Goal: Task Accomplishment & Management: Manage account settings

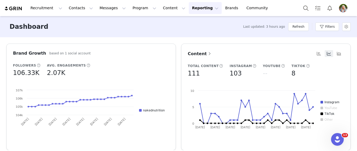
scroll to position [0, 0]
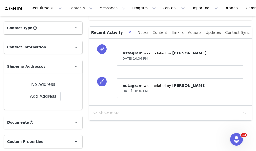
scroll to position [87, 0]
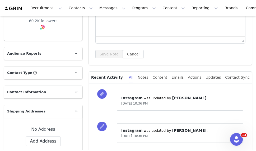
click at [55, 87] on p "Contact Information" at bounding box center [37, 92] width 66 height 13
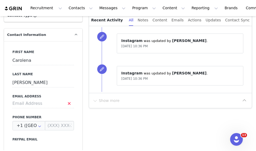
scroll to position [146, 0]
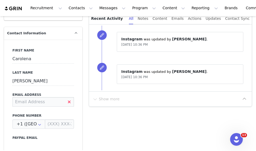
click at [35, 102] on input at bounding box center [43, 102] width 62 height 10
paste input "carolenahuseby@thedigitaldept.com"
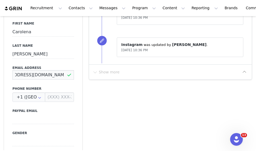
scroll to position [182, 0]
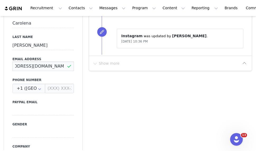
type input "carolenahuseby@thedigitaldept.com"
click at [60, 108] on input at bounding box center [43, 111] width 62 height 10
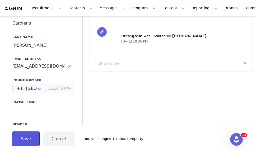
click at [25, 139] on button "Save" at bounding box center [26, 139] width 28 height 15
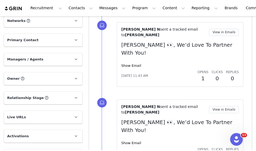
scroll to position [507, 0]
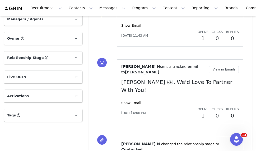
click at [33, 116] on p "Tags Keep track of your contacts by assigning them tags. You can then filter yo…" at bounding box center [37, 115] width 66 height 13
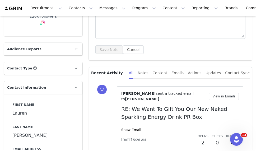
scroll to position [0, 0]
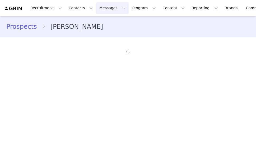
click at [106, 8] on button "Messages Messages" at bounding box center [112, 8] width 33 height 12
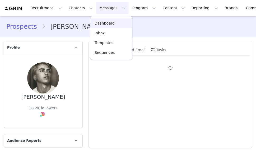
type input "+1 ([GEOGRAPHIC_DATA])"
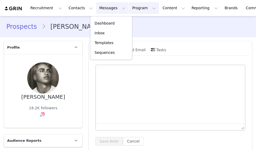
click at [129, 9] on button "Program Program" at bounding box center [144, 8] width 30 height 12
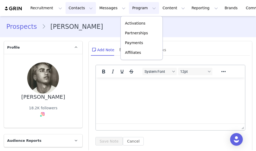
click at [66, 11] on button "Contacts Contacts" at bounding box center [81, 8] width 30 height 12
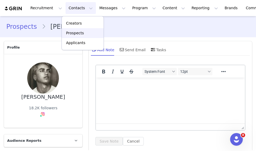
click at [73, 34] on p "Prospects" at bounding box center [75, 33] width 18 height 6
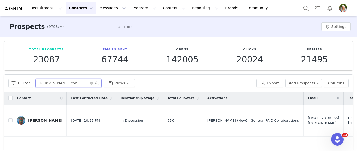
click at [57, 85] on input "caroline con" at bounding box center [68, 83] width 66 height 8
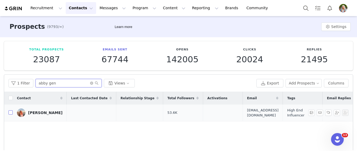
type input "abby gen"
click at [11, 112] on input "checkbox" at bounding box center [10, 113] width 4 height 4
checkbox input "true"
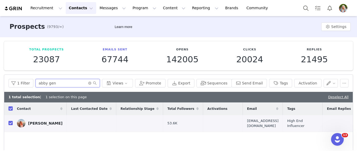
click at [65, 84] on input "abby gen" at bounding box center [67, 83] width 64 height 8
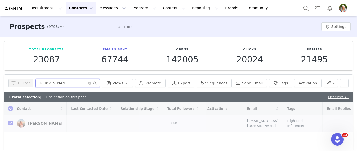
type input "carolena hu"
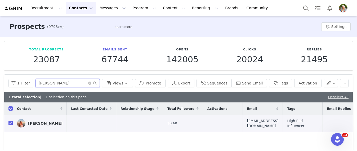
checkbox input "false"
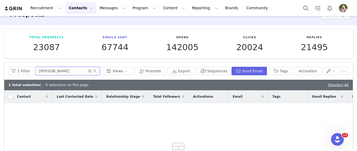
scroll to position [12, 0]
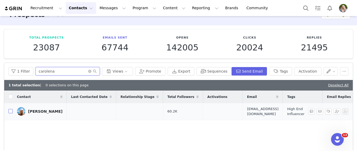
type input "carolena"
click at [12, 111] on input "checkbox" at bounding box center [10, 111] width 4 height 4
checkbox input "true"
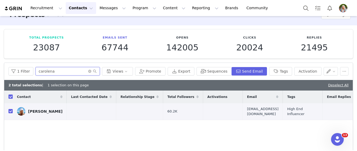
click at [56, 70] on input "carolena" at bounding box center [67, 71] width 64 height 8
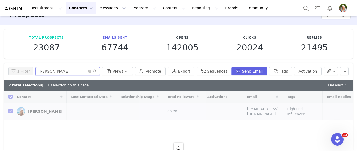
type input "izzy oller"
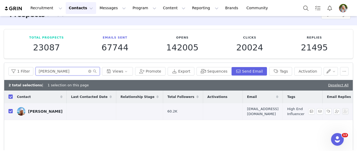
checkbox input "false"
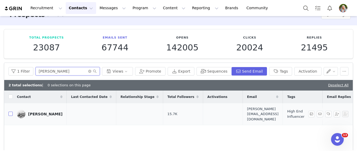
type input "izzy oller"
click at [9, 112] on input "checkbox" at bounding box center [10, 114] width 4 height 4
checkbox input "true"
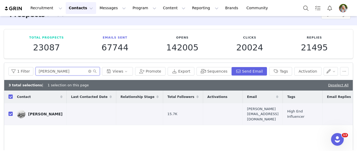
click at [65, 68] on input "izzy oller" at bounding box center [67, 71] width 64 height 8
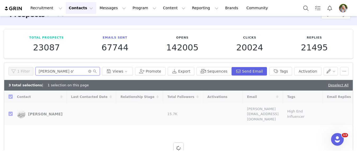
type input "gracie o'c"
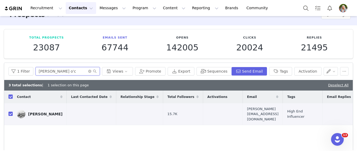
checkbox input "false"
type input "gracie o'c"
click at [9, 112] on input "checkbox" at bounding box center [10, 114] width 4 height 4
checkbox input "true"
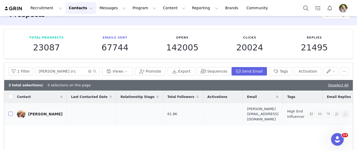
checkbox input "true"
click at [53, 72] on input "gracie o'c" at bounding box center [67, 71] width 64 height 8
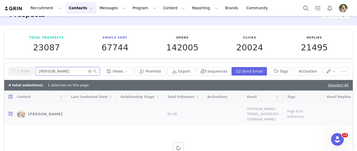
type input "rachel mu"
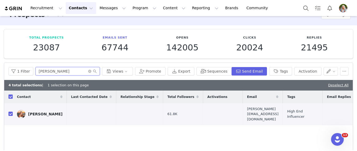
checkbox input "false"
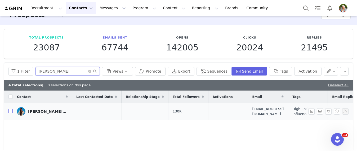
type input "rachel mu"
click at [10, 111] on input "checkbox" at bounding box center [10, 111] width 4 height 4
checkbox input "true"
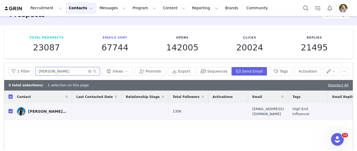
click at [51, 73] on input "rachel mu" at bounding box center [67, 71] width 64 height 8
type input "meredith good"
checkbox input "false"
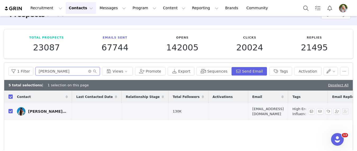
checkbox input "false"
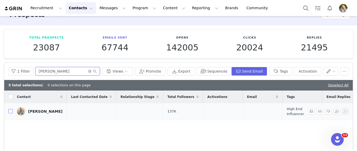
type input "meredith good"
click at [11, 109] on label at bounding box center [10, 112] width 4 height 6
click at [11, 109] on input "checkbox" at bounding box center [10, 111] width 4 height 4
checkbox input "true"
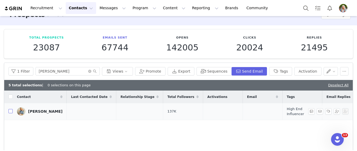
checkbox input "true"
click at [57, 70] on input "meredith good" at bounding box center [67, 71] width 64 height 8
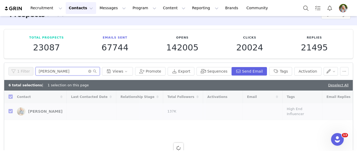
type input "juliana u"
checkbox input "false"
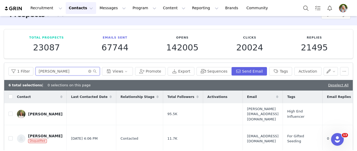
type input "juliana ur"
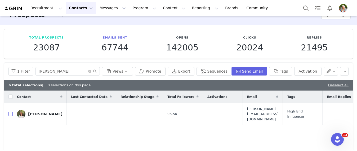
click at [11, 112] on input "checkbox" at bounding box center [10, 114] width 4 height 4
checkbox input "true"
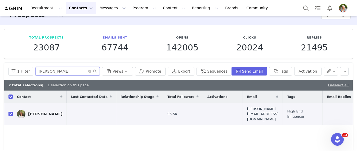
click at [43, 73] on input "juliana ur" at bounding box center [67, 71] width 64 height 8
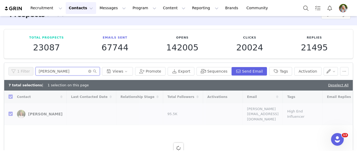
type input "kayla kane"
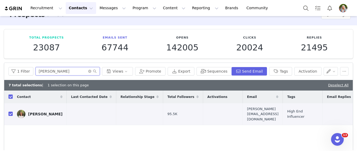
checkbox input "false"
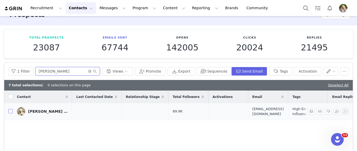
type input "kayla kane"
click at [10, 112] on input "checkbox" at bounding box center [10, 111] width 4 height 4
checkbox input "true"
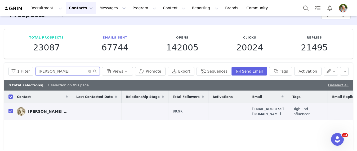
click at [67, 71] on input "kayla kane" at bounding box center [67, 71] width 64 height 8
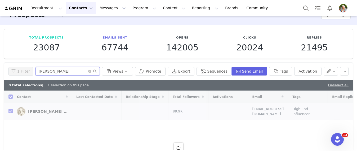
type input "emily rose"
checkbox input "false"
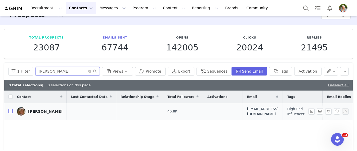
type input "emily rose"
click at [10, 111] on input "checkbox" at bounding box center [10, 111] width 4 height 4
checkbox input "true"
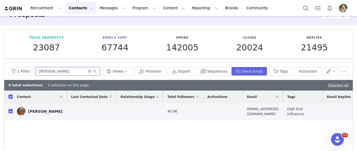
click at [56, 73] on input "emily rose" at bounding box center [67, 71] width 64 height 8
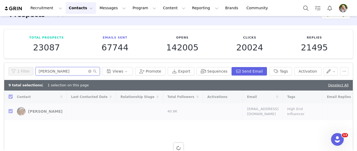
type input "rachel grace"
checkbox input "false"
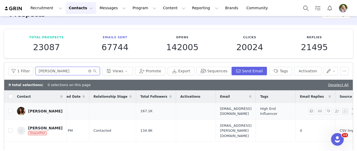
scroll to position [0, 0]
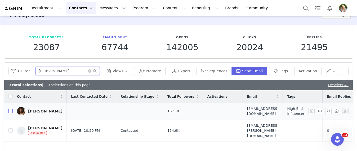
type input "rachel grace"
click at [9, 110] on input "checkbox" at bounding box center [10, 111] width 4 height 4
checkbox input "true"
click at [64, 71] on input "rachel grace" at bounding box center [67, 71] width 64 height 8
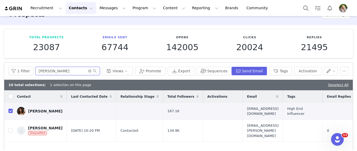
click at [64, 71] on input "rachel grace" at bounding box center [67, 71] width 64 height 8
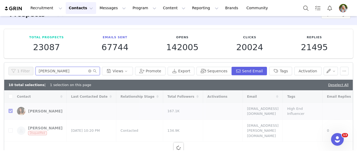
type input "amelia ed"
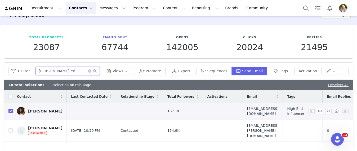
checkbox input "false"
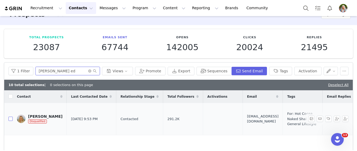
type input "amelia ed"
click at [10, 119] on input "checkbox" at bounding box center [10, 119] width 4 height 4
checkbox input "true"
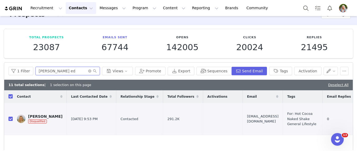
click at [56, 73] on input "amelia ed" at bounding box center [67, 71] width 64 height 8
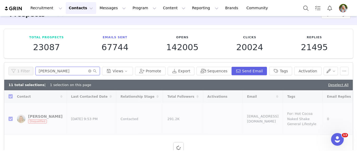
type input "anne ho"
checkbox input "false"
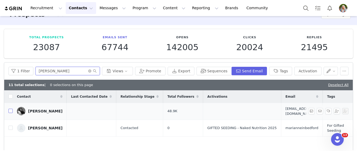
type input "anne ho"
click at [12, 112] on input "checkbox" at bounding box center [10, 111] width 4 height 4
checkbox input "true"
click at [47, 70] on input "anne ho" at bounding box center [67, 71] width 64 height 8
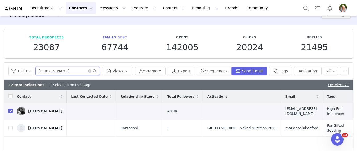
click at [47, 70] on input "anne ho" at bounding box center [67, 71] width 64 height 8
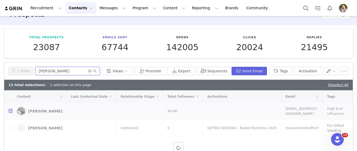
type input "caitlin lo"
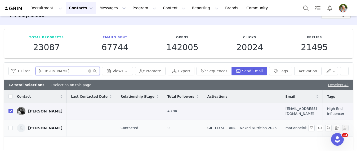
checkbox input "false"
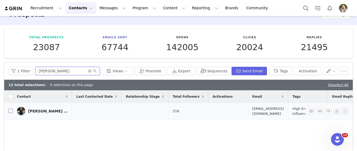
type input "caitlin lo"
click at [11, 112] on input "checkbox" at bounding box center [10, 111] width 4 height 4
checkbox input "true"
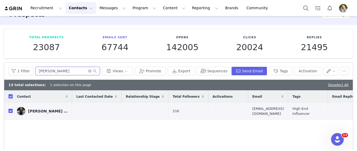
click at [64, 70] on input "caitlin lo" at bounding box center [67, 71] width 64 height 8
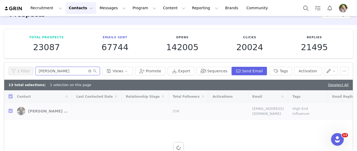
type input "kylie swa"
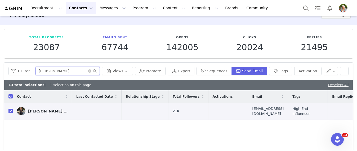
checkbox input "false"
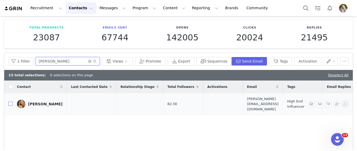
type input "kylie Sw"
click at [11, 102] on input "checkbox" at bounding box center [10, 104] width 4 height 4
checkbox input "true"
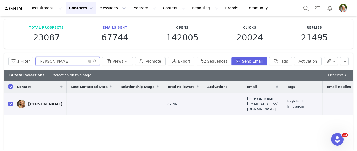
click at [47, 61] on input "kylie Sw" at bounding box center [67, 61] width 64 height 8
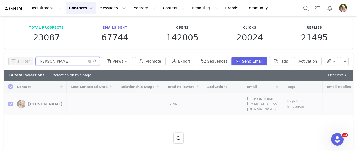
type input "lauren la"
checkbox input "false"
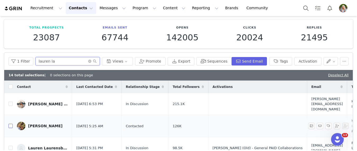
type input "lauren la"
click at [10, 124] on input "checkbox" at bounding box center [10, 126] width 4 height 4
checkbox input "true"
click at [55, 63] on input "lauren la" at bounding box center [67, 61] width 64 height 8
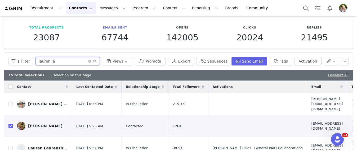
click at [55, 63] on input "lauren la" at bounding box center [67, 61] width 64 height 8
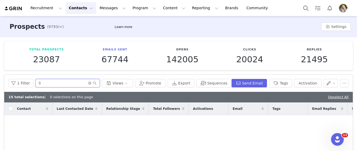
type input "l"
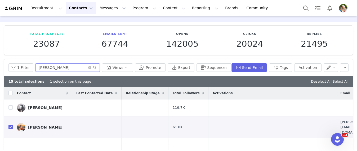
scroll to position [38, 0]
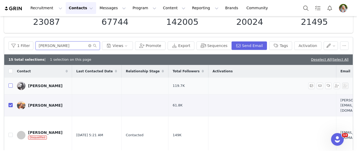
type input "gracie"
click at [9, 85] on input "checkbox" at bounding box center [10, 86] width 4 height 4
checkbox input "true"
click at [54, 47] on input "gracie" at bounding box center [67, 46] width 64 height 8
click at [54, 45] on input "gracie" at bounding box center [67, 46] width 64 height 8
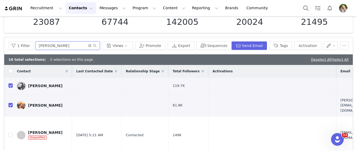
click at [54, 45] on input "gracie" at bounding box center [67, 46] width 64 height 8
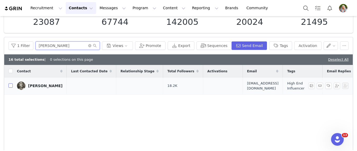
type input "mark leon"
click at [10, 84] on input "checkbox" at bounding box center [10, 86] width 4 height 4
checkbox input "true"
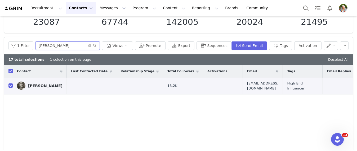
click at [57, 48] on input "mark leon" at bounding box center [67, 46] width 64 height 8
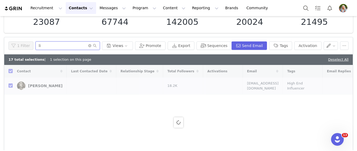
type input "l"
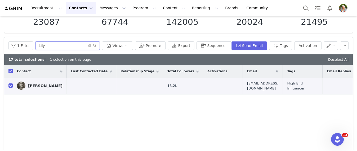
type input "Lily C"
checkbox input "false"
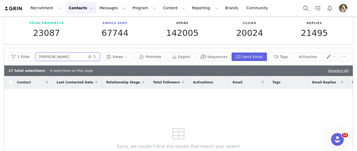
scroll to position [0, 0]
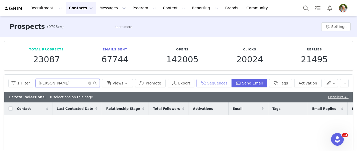
type input "Lily C"
click at [217, 83] on button "Sequences" at bounding box center [213, 83] width 35 height 8
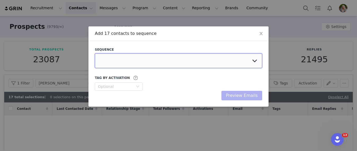
click at [184, 63] on select at bounding box center [178, 60] width 167 height 15
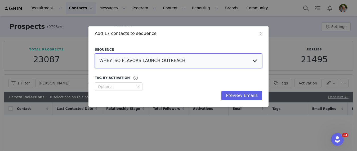
click at [192, 62] on select "WHEY ISO FLAVORS LAUNCH OUTREACH NAKED COLOSTRUM LAUNCH OUTREACH ENERGY FLAVORS…" at bounding box center [178, 60] width 167 height 15
click at [254, 63] on select "WHEY ISO FLAVORS LAUNCH OUTREACH NAKED COLOSTRUM LAUNCH OUTREACH ENERGY FLAVORS…" at bounding box center [178, 60] width 167 height 15
select select "ac265e0f-6d53-4832-b844-58e9553dabc4"
click at [95, 53] on select "WHEY ISO FLAVORS LAUNCH OUTREACH NAKED COLOSTRUM LAUNCH OUTREACH ENERGY FLAVORS…" at bounding box center [178, 60] width 167 height 15
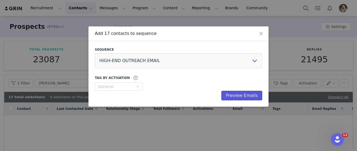
click at [238, 96] on button "Preview Emails" at bounding box center [241, 96] width 41 height 10
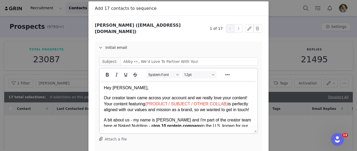
scroll to position [27, 0]
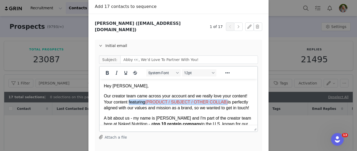
drag, startPoint x: 227, startPoint y: 103, endPoint x: 129, endPoint y: 101, distance: 97.4
click at [129, 101] on p "Our creator team came across your account and we really love your content! Your…" at bounding box center [178, 102] width 149 height 18
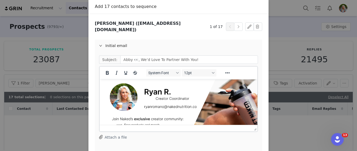
scroll to position [156, 0]
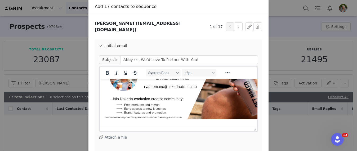
click at [175, 101] on img "Rich Text Area. Press ALT-0 for help." at bounding box center [194, 90] width 180 height 60
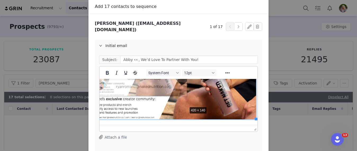
drag, startPoint x: 255, startPoint y: 119, endPoint x: 186, endPoint y: 106, distance: 70.3
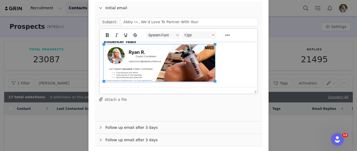
scroll to position [84, 0]
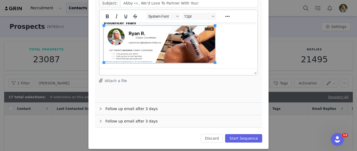
click at [162, 103] on div "Follow up email after 3 days" at bounding box center [178, 109] width 167 height 12
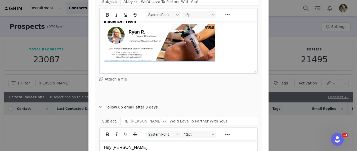
scroll to position [0, 0]
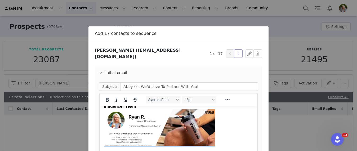
click at [236, 51] on button "button" at bounding box center [238, 53] width 8 height 8
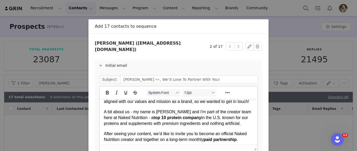
scroll to position [2, 0]
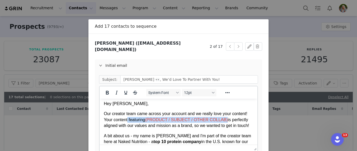
drag, startPoint x: 227, startPoint y: 119, endPoint x: 129, endPoint y: 120, distance: 98.7
click at [129, 120] on p "Our creator team came across your account and we really love your content! Your…" at bounding box center [178, 120] width 149 height 18
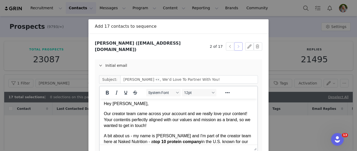
click at [239, 46] on button "button" at bounding box center [238, 46] width 8 height 8
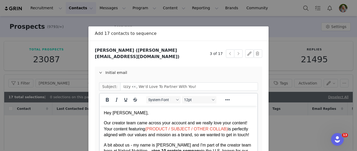
scroll to position [0, 0]
drag, startPoint x: 227, startPoint y: 130, endPoint x: 128, endPoint y: 129, distance: 98.5
click at [128, 129] on p "Our creator team came across your account and we really love your content! Your…" at bounding box center [178, 129] width 149 height 18
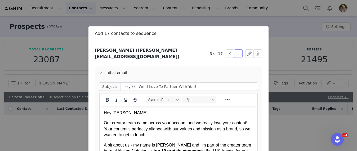
click at [241, 50] on button "button" at bounding box center [238, 53] width 8 height 8
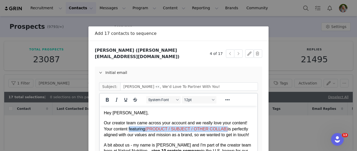
drag, startPoint x: 227, startPoint y: 130, endPoint x: 129, endPoint y: 129, distance: 97.9
click at [129, 129] on p "Our creator team came across your account and we really love your content! Your…" at bounding box center [178, 129] width 149 height 18
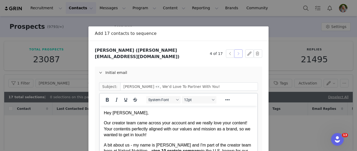
click at [238, 50] on button "button" at bounding box center [238, 53] width 8 height 8
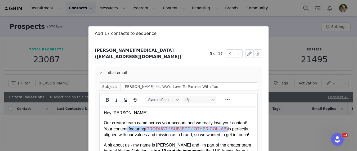
drag, startPoint x: 227, startPoint y: 130, endPoint x: 129, endPoint y: 129, distance: 98.7
click at [129, 129] on p "Our creator team came across your account and we really love your content! Your…" at bounding box center [178, 129] width 149 height 18
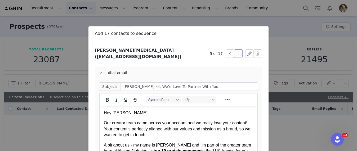
click at [239, 52] on button "button" at bounding box center [238, 53] width 8 height 8
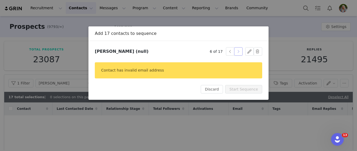
click at [239, 51] on button "button" at bounding box center [238, 51] width 8 height 8
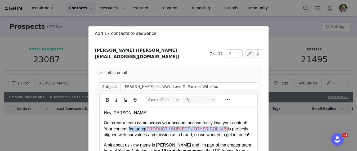
drag, startPoint x: 227, startPoint y: 130, endPoint x: 129, endPoint y: 127, distance: 97.4
click at [129, 127] on p "Our creator team came across your account and we really love your content! Your…" at bounding box center [178, 129] width 149 height 18
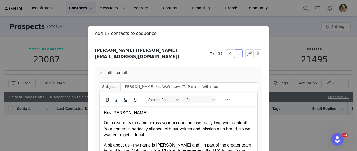
click at [239, 50] on button "button" at bounding box center [238, 53] width 8 height 8
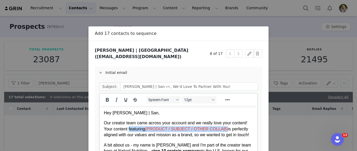
drag, startPoint x: 227, startPoint y: 130, endPoint x: 129, endPoint y: 127, distance: 97.7
click at [129, 127] on p "Our creator team came across your account and we really love your content! Your…" at bounding box center [178, 129] width 149 height 18
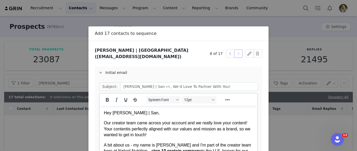
click at [237, 52] on button "button" at bounding box center [238, 53] width 8 height 8
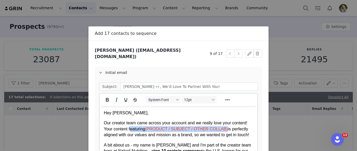
drag, startPoint x: 227, startPoint y: 129, endPoint x: 130, endPoint y: 129, distance: 96.9
click at [130, 129] on p "Our creator team came across your account and we really love your content! Your…" at bounding box center [178, 129] width 149 height 18
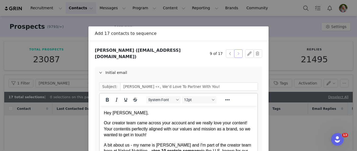
click at [238, 51] on button "button" at bounding box center [238, 53] width 8 height 8
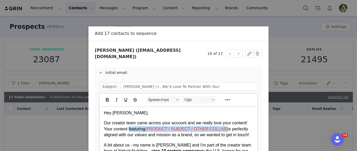
drag, startPoint x: 227, startPoint y: 130, endPoint x: 129, endPoint y: 130, distance: 97.7
click at [129, 130] on p "Our creator team came across your account and we really love your content! Your…" at bounding box center [178, 129] width 149 height 18
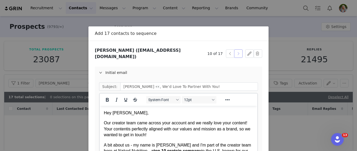
click at [240, 49] on button "button" at bounding box center [238, 53] width 8 height 8
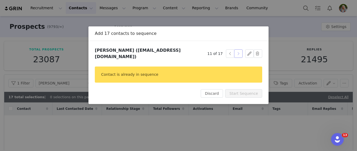
click at [238, 53] on button "button" at bounding box center [238, 53] width 8 height 8
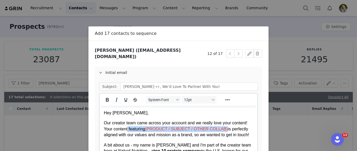
drag, startPoint x: 227, startPoint y: 130, endPoint x: 129, endPoint y: 130, distance: 98.2
click at [129, 130] on p "Our creator team came across your account and we really love your content! Your…" at bounding box center [178, 129] width 149 height 18
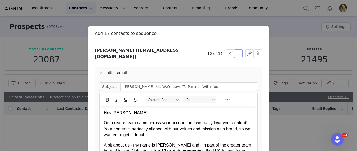
click at [240, 51] on button "button" at bounding box center [238, 53] width 8 height 8
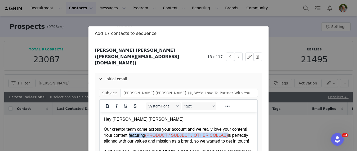
drag, startPoint x: 227, startPoint y: 137, endPoint x: 129, endPoint y: 134, distance: 98.0
click at [129, 134] on p "Our creator team came across your account and we really love your content! Your…" at bounding box center [178, 136] width 149 height 18
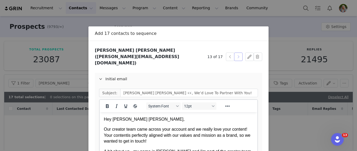
click at [237, 53] on button "button" at bounding box center [238, 57] width 8 height 8
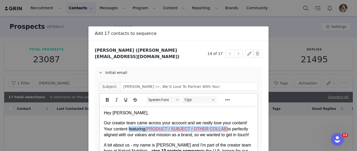
drag, startPoint x: 227, startPoint y: 130, endPoint x: 129, endPoint y: 128, distance: 98.5
click at [129, 128] on p "Our creator team came across your account and we really love your content! Your…" at bounding box center [178, 129] width 149 height 18
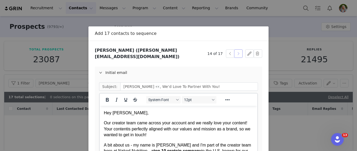
click at [238, 51] on button "button" at bounding box center [238, 53] width 8 height 8
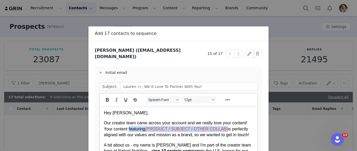
drag, startPoint x: 227, startPoint y: 129, endPoint x: 130, endPoint y: 130, distance: 97.2
click at [130, 130] on p "Our creator team came across your account and we really love your content! Your…" at bounding box center [178, 129] width 149 height 18
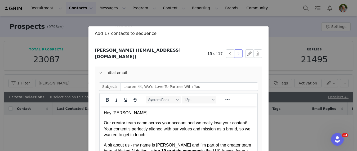
click at [239, 52] on button "button" at bounding box center [238, 53] width 8 height 8
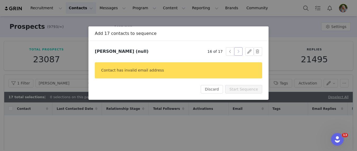
click at [240, 49] on button "button" at bounding box center [238, 51] width 8 height 8
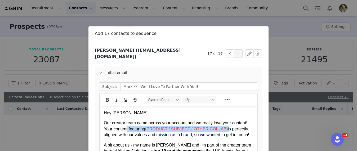
drag, startPoint x: 228, startPoint y: 129, endPoint x: 128, endPoint y: 128, distance: 99.5
click at [128, 128] on p "Our creator team came across your account and we really love your content! Your…" at bounding box center [178, 129] width 149 height 18
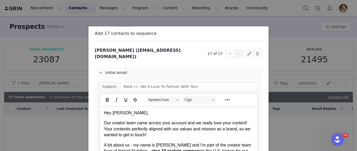
click at [180, 115] on p "Hey Mark," at bounding box center [178, 113] width 149 height 6
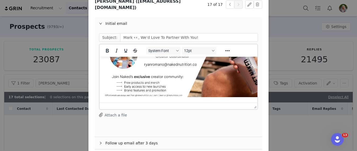
scroll to position [84, 0]
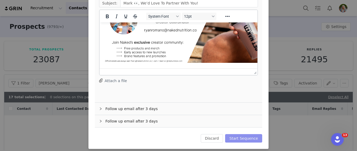
click at [237, 136] on button "Start Sequence" at bounding box center [243, 138] width 37 height 8
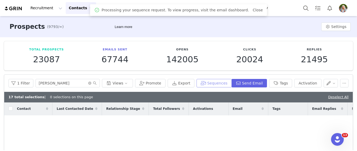
scroll to position [0, 0]
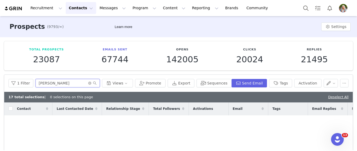
click at [49, 83] on input "Lily C" at bounding box center [67, 83] width 64 height 8
click at [51, 85] on input "Lily C" at bounding box center [67, 83] width 64 height 8
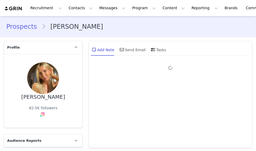
type input "+1 ([GEOGRAPHIC_DATA])"
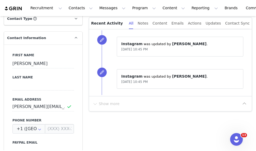
scroll to position [141, 0]
click at [31, 88] on input at bounding box center [43, 87] width 62 height 10
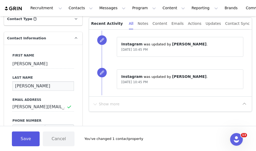
type input "swanson"
click at [29, 138] on button "Save" at bounding box center [26, 139] width 28 height 15
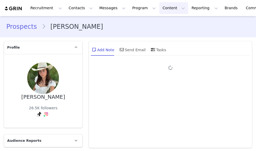
type input "+1 ([GEOGRAPHIC_DATA])"
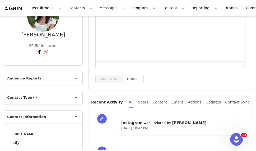
scroll to position [70, 0]
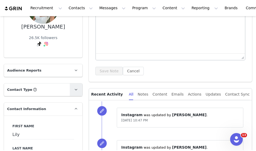
click at [71, 88] on link at bounding box center [76, 90] width 13 height 13
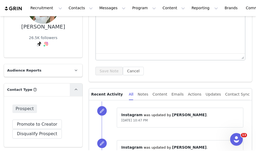
click at [73, 89] on link at bounding box center [76, 90] width 13 height 13
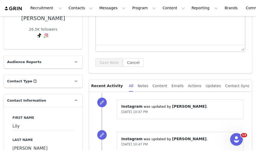
scroll to position [0, 0]
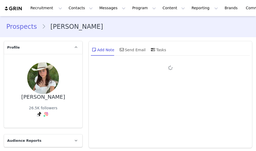
type input "+1 ([GEOGRAPHIC_DATA])"
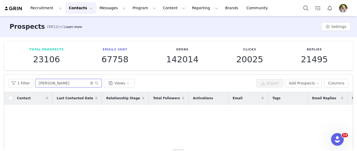
click at [59, 83] on input "[PERSON_NAME]" at bounding box center [68, 83] width 66 height 8
type input "[PERSON_NAME]"
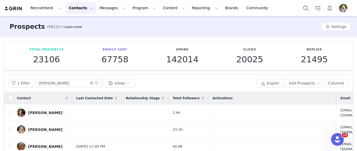
scroll to position [19, 0]
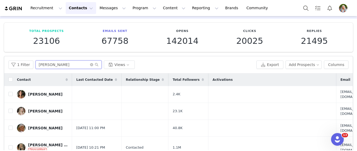
click at [60, 63] on input "emily" at bounding box center [68, 65] width 66 height 8
click at [11, 111] on input "checkbox" at bounding box center [10, 111] width 4 height 4
checkbox input "true"
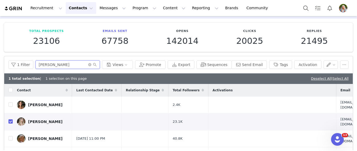
click at [52, 65] on input "emily" at bounding box center [67, 65] width 64 height 8
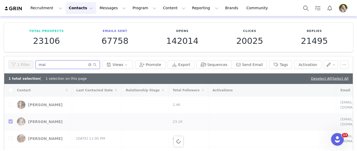
type input "mai"
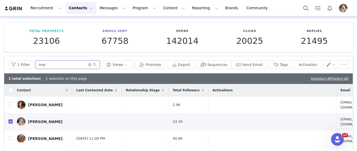
checkbox input "false"
checkbox input "true"
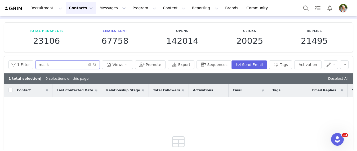
scroll to position [32, 0]
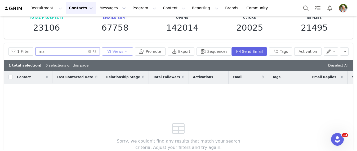
type input "m"
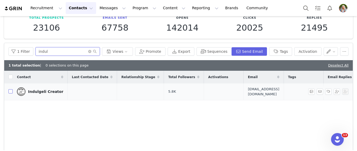
type input "indul"
click at [11, 92] on input "checkbox" at bounding box center [10, 91] width 4 height 4
checkbox input "true"
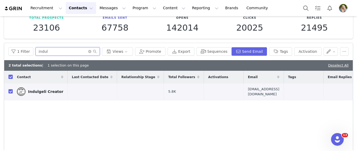
click at [46, 54] on input "indul" at bounding box center [67, 51] width 64 height 8
type input "yasmin"
checkbox input "false"
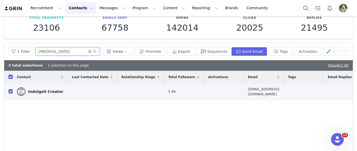
checkbox input "false"
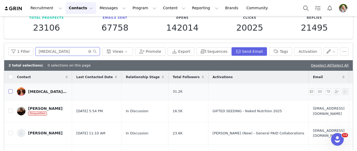
type input "yasmin"
click at [12, 91] on input "checkbox" at bounding box center [10, 91] width 4 height 4
checkbox input "true"
click at [61, 52] on input "yasmin" at bounding box center [67, 51] width 64 height 8
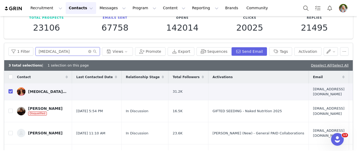
click at [61, 52] on input "yasmin" at bounding box center [67, 51] width 64 height 8
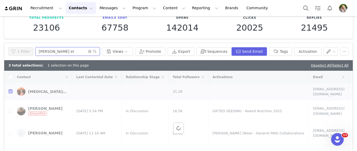
type input "ryan ell"
checkbox input "false"
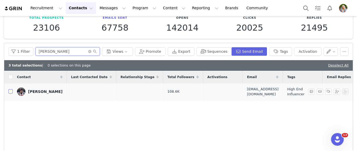
type input "ryan ell"
click at [10, 92] on input "checkbox" at bounding box center [10, 91] width 4 height 4
checkbox input "true"
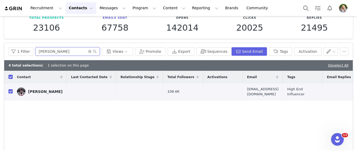
click at [66, 49] on input "ryan ell" at bounding box center [67, 51] width 64 height 8
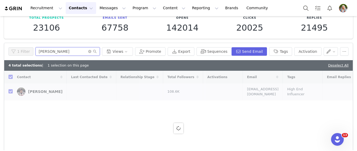
type input "nick max"
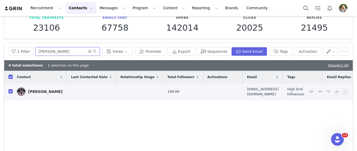
checkbox input "false"
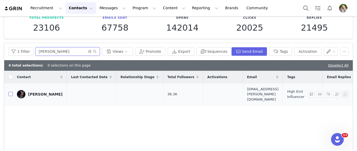
type input "nick max"
click at [10, 92] on input "checkbox" at bounding box center [10, 94] width 4 height 4
checkbox input "true"
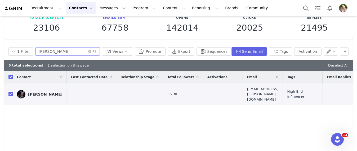
click at [57, 52] on input "nick max" at bounding box center [67, 51] width 64 height 8
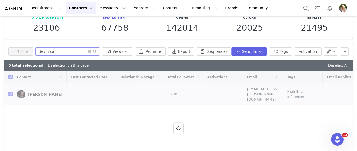
type input "devin car"
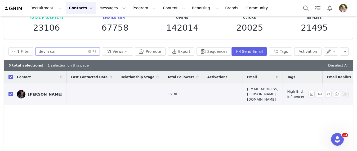
checkbox input "false"
type input "devin car"
click at [10, 92] on input "checkbox" at bounding box center [10, 94] width 4 height 4
checkbox input "true"
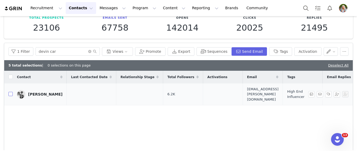
checkbox input "true"
click at [57, 52] on input "devin car" at bounding box center [67, 51] width 64 height 8
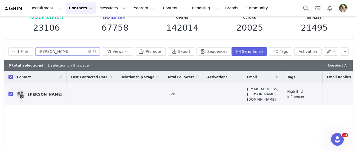
type input "ian miller"
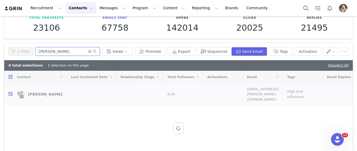
checkbox input "false"
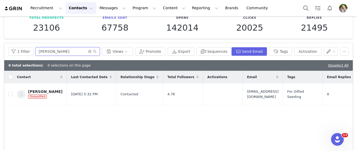
scroll to position [22, 0]
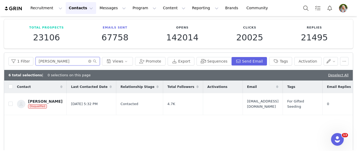
click at [64, 61] on input "ian miller" at bounding box center [67, 61] width 64 height 8
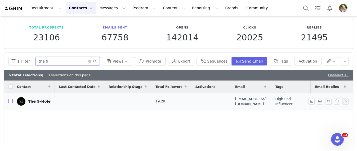
type input "the 9"
click at [10, 101] on input "checkbox" at bounding box center [10, 101] width 4 height 4
checkbox input "true"
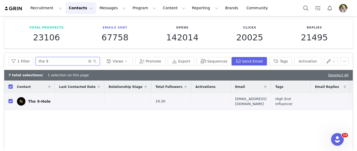
click at [58, 60] on input "the 9" at bounding box center [67, 61] width 64 height 8
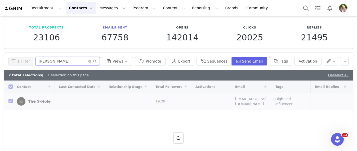
type input "thomas"
checkbox input "false"
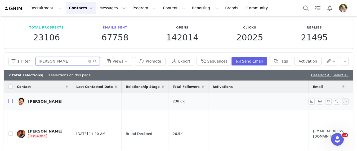
type input "thomas"
click at [12, 101] on input "checkbox" at bounding box center [10, 101] width 4 height 4
checkbox input "true"
click at [61, 61] on input "thomas" at bounding box center [67, 61] width 64 height 8
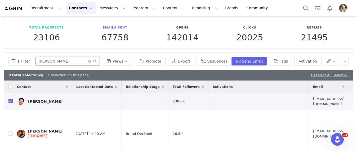
click at [61, 61] on input "thomas" at bounding box center [67, 61] width 64 height 8
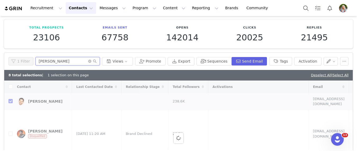
type input "kaye ba"
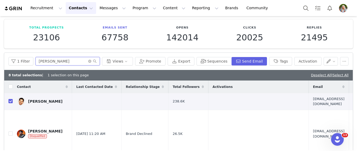
checkbox input "false"
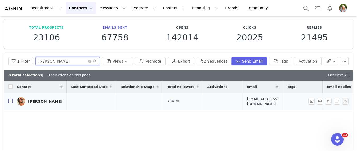
type input "kaye ba"
click at [11, 100] on input "checkbox" at bounding box center [10, 101] width 4 height 4
checkbox input "true"
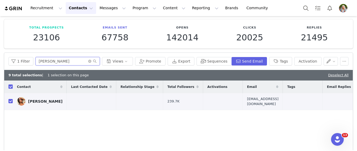
click at [51, 64] on input "kaye ba" at bounding box center [67, 61] width 64 height 8
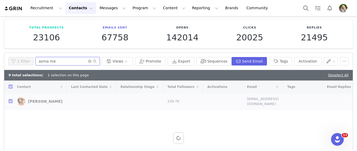
type input "asma mer"
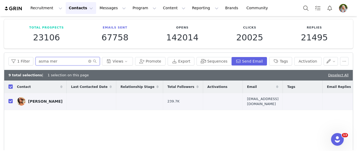
checkbox input "false"
type input "asma mer"
click at [11, 101] on input "checkbox" at bounding box center [10, 101] width 4 height 4
checkbox input "true"
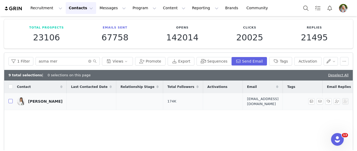
checkbox input "true"
click at [67, 59] on input "asma mer" at bounding box center [67, 61] width 64 height 8
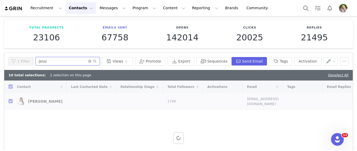
type input "jessie"
checkbox input "false"
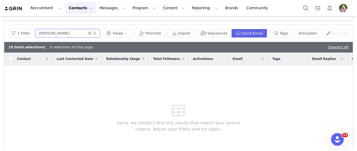
scroll to position [51, 0]
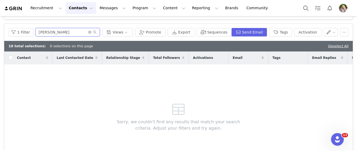
click at [46, 32] on input "jessie c" at bounding box center [67, 32] width 64 height 8
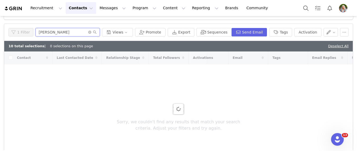
click at [57, 33] on input "jess c" at bounding box center [67, 32] width 64 height 8
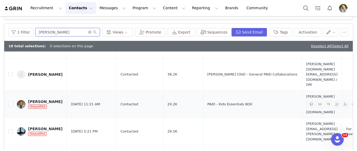
scroll to position [198, 0]
type input "jessie"
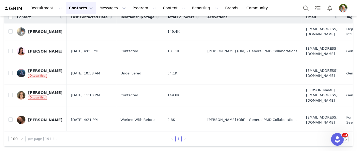
scroll to position [0, 0]
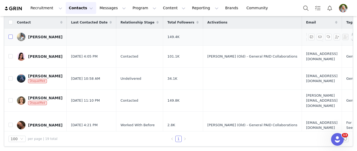
click at [10, 37] on input "checkbox" at bounding box center [10, 37] width 4 height 4
checkbox input "true"
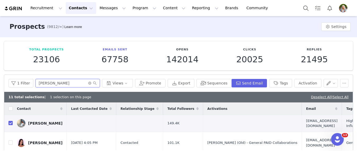
click at [50, 86] on input "jessie" at bounding box center [67, 83] width 64 height 8
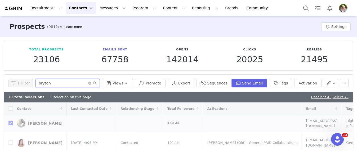
type input "bryton"
checkbox input "false"
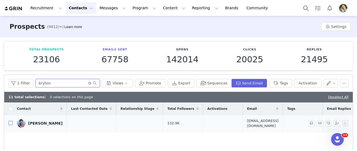
type input "bryton"
click at [10, 123] on input "checkbox" at bounding box center [10, 123] width 4 height 4
checkbox input "true"
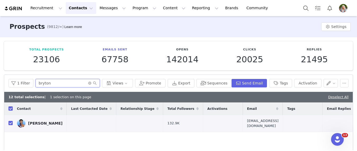
click at [46, 83] on input "bryton" at bounding box center [67, 83] width 64 height 8
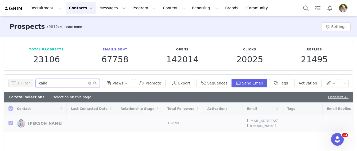
type input "kailey"
checkbox input "false"
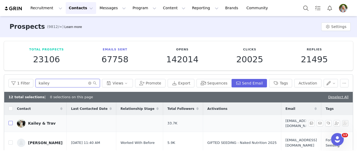
type input "kailey"
click at [10, 123] on input "checkbox" at bounding box center [10, 123] width 4 height 4
checkbox input "true"
click at [50, 84] on input "kailey" at bounding box center [67, 83] width 64 height 8
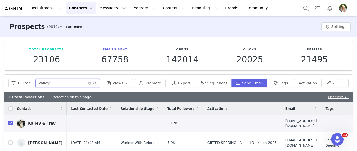
click at [50, 84] on input "kailey" at bounding box center [67, 83] width 64 height 8
type input "keim"
checkbox input "false"
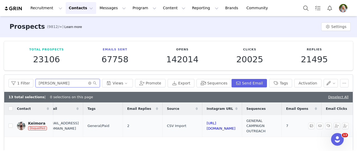
scroll to position [0, 187]
click at [51, 84] on input "keim" at bounding box center [67, 83] width 64 height 8
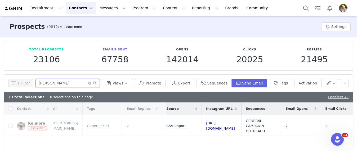
scroll to position [0, 0]
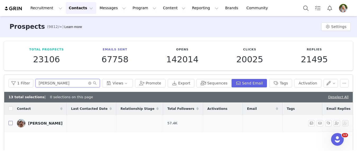
type input "rachel ward"
click at [11, 124] on input "checkbox" at bounding box center [10, 123] width 4 height 4
checkbox input "true"
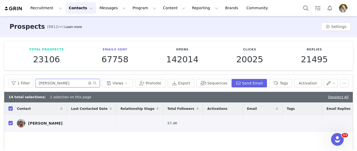
click at [67, 85] on input "rachel ward" at bounding box center [67, 83] width 64 height 8
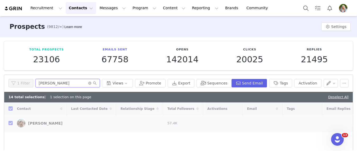
type input "emily t"
checkbox input "false"
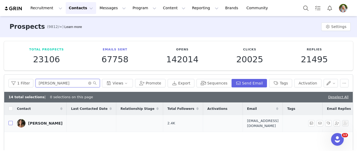
type input "emily t"
click at [12, 124] on input "checkbox" at bounding box center [10, 123] width 4 height 4
checkbox input "true"
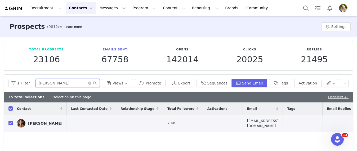
click at [56, 85] on input "emily t" at bounding box center [67, 83] width 64 height 8
type input "carlee"
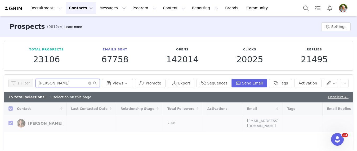
checkbox input "false"
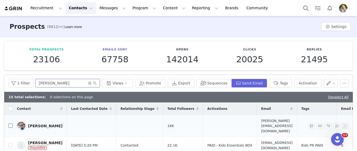
type input "carlee"
click at [10, 124] on input "checkbox" at bounding box center [10, 126] width 4 height 4
checkbox input "true"
click at [56, 86] on input "carlee" at bounding box center [67, 83] width 64 height 8
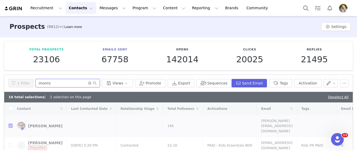
type input "monroe"
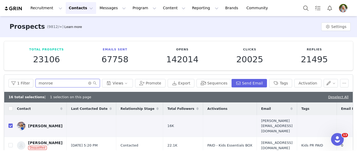
checkbox input "false"
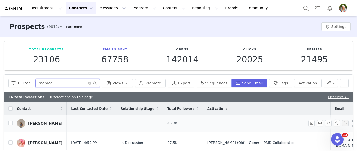
type input "monroe"
click at [15, 122] on td "Monroe Bailey Anderson" at bounding box center [40, 123] width 54 height 17
click at [11, 123] on input "checkbox" at bounding box center [10, 123] width 4 height 4
checkbox input "true"
click at [57, 85] on input "monroe" at bounding box center [67, 83] width 64 height 8
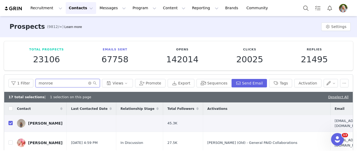
click at [57, 85] on input "monroe" at bounding box center [67, 83] width 64 height 8
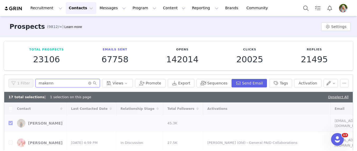
type input "makenna"
checkbox input "false"
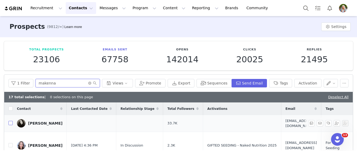
type input "makenna"
click at [12, 124] on input "checkbox" at bounding box center [10, 123] width 4 height 4
checkbox input "true"
click at [55, 85] on input "makenna" at bounding box center [67, 83] width 64 height 8
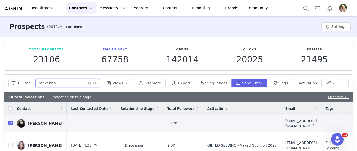
click at [55, 85] on input "makenna" at bounding box center [67, 83] width 64 height 8
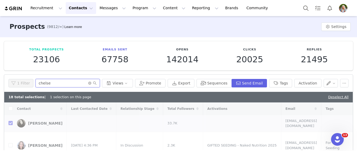
type input "chelsey"
checkbox input "false"
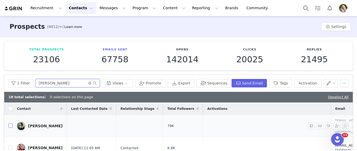
type input "chelsey"
click at [12, 124] on input "checkbox" at bounding box center [10, 126] width 4 height 4
checkbox input "true"
click at [55, 81] on input "chelsey" at bounding box center [67, 83] width 64 height 8
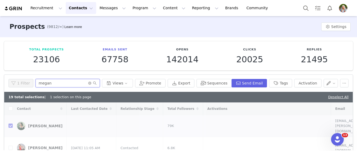
type input "megan g"
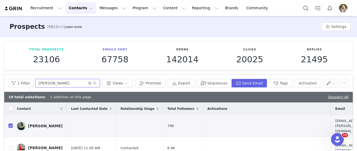
checkbox input "false"
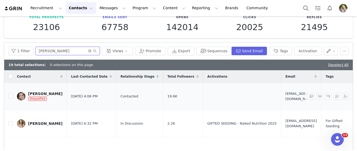
scroll to position [32, 0]
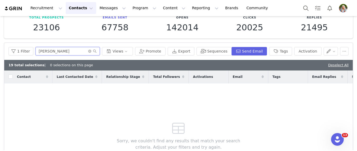
click at [59, 51] on input "megan gi" at bounding box center [67, 51] width 64 height 8
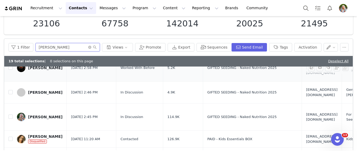
scroll to position [48, 0]
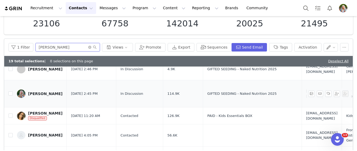
type input "cassidy"
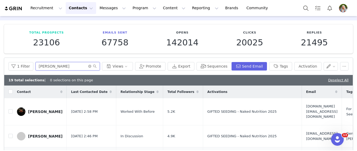
scroll to position [47, 0]
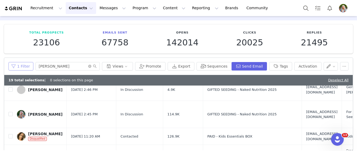
click at [20, 64] on button "1 Filter" at bounding box center [20, 66] width 25 height 8
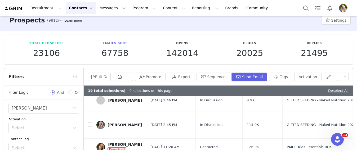
scroll to position [25, 0]
click at [44, 111] on div "Select Ryan R" at bounding box center [42, 111] width 61 height 10
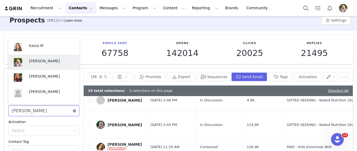
click at [74, 110] on icon "icon: close-circle" at bounding box center [74, 111] width 3 height 3
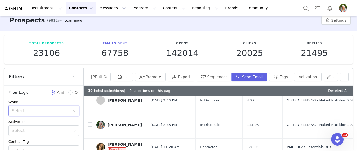
scroll to position [0, 0]
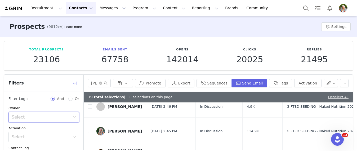
click at [76, 85] on button "button" at bounding box center [75, 83] width 8 height 8
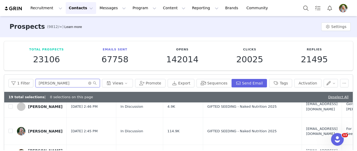
click at [61, 85] on input "cassidy" at bounding box center [67, 83] width 64 height 8
click at [17, 83] on button "1 Filter" at bounding box center [20, 83] width 25 height 8
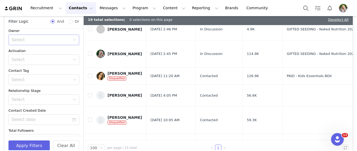
scroll to position [87, 0]
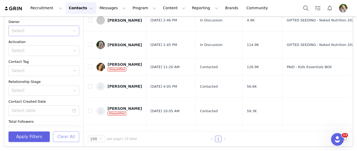
click at [65, 137] on button "Clear All" at bounding box center [66, 137] width 26 height 11
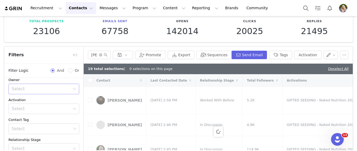
scroll to position [0, 0]
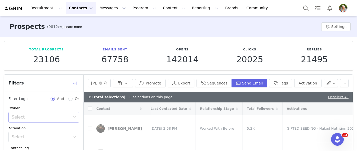
click at [75, 84] on button "button" at bounding box center [75, 83] width 8 height 8
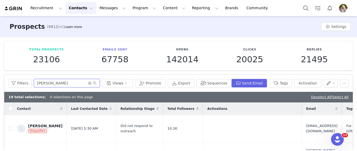
click at [54, 84] on input "cassidy" at bounding box center [67, 83] width 66 height 8
click at [10, 127] on input "checkbox" at bounding box center [10, 129] width 4 height 4
checkbox input "true"
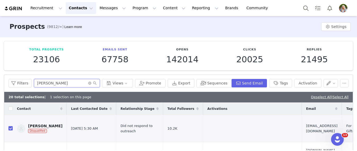
click at [58, 83] on input "cassidy" at bounding box center [67, 83] width 66 height 8
type input "Priscyla"
checkbox input "false"
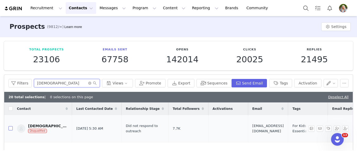
type input "Priscyla"
click at [10, 127] on input "checkbox" at bounding box center [10, 129] width 4 height 4
checkbox input "true"
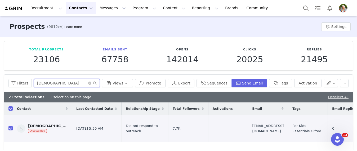
click at [62, 82] on input "Priscyla" at bounding box center [67, 83] width 66 height 8
type input "frankie"
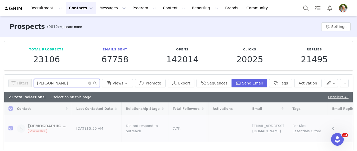
checkbox input "false"
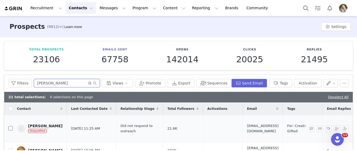
type input "frankie"
click at [12, 128] on input "checkbox" at bounding box center [10, 129] width 4 height 4
checkbox input "true"
click at [57, 82] on input "frankie" at bounding box center [67, 83] width 66 height 8
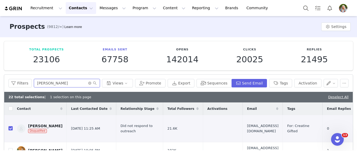
click at [57, 82] on input "frankie" at bounding box center [67, 83] width 66 height 8
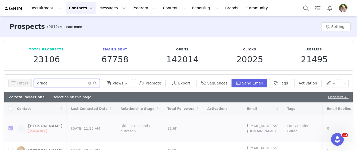
type input "grace"
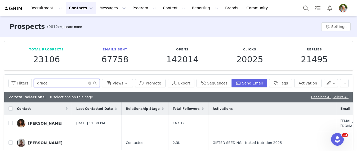
checkbox input "false"
type input "grace"
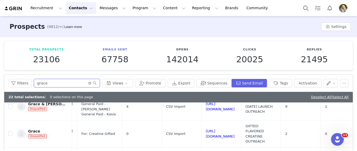
scroll to position [338, 299]
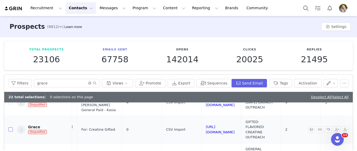
click at [12, 131] on input "checkbox" at bounding box center [10, 130] width 4 height 4
checkbox input "true"
click at [58, 83] on input "grace" at bounding box center [67, 83] width 66 height 8
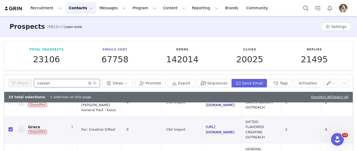
scroll to position [0, 0]
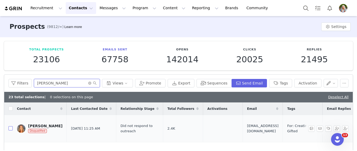
type input "cassandra b"
click at [11, 128] on input "checkbox" at bounding box center [10, 129] width 4 height 4
checkbox input "true"
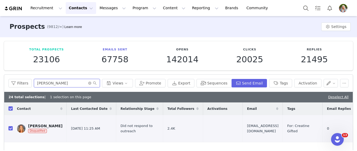
click at [65, 85] on input "cassandra b" at bounding box center [67, 83] width 66 height 8
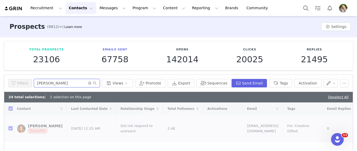
type input "erin amos"
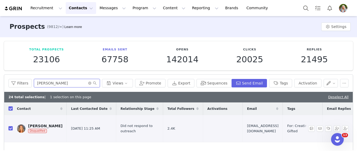
checkbox input "false"
type input "erin amos"
click at [10, 128] on input "checkbox" at bounding box center [10, 129] width 4 height 4
checkbox input "true"
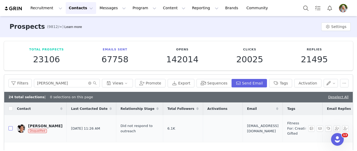
checkbox input "true"
click at [62, 84] on input "erin amos" at bounding box center [67, 83] width 66 height 8
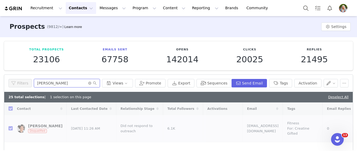
type input "kayla speer"
checkbox input "false"
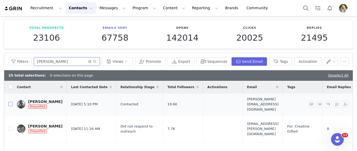
scroll to position [22, 0]
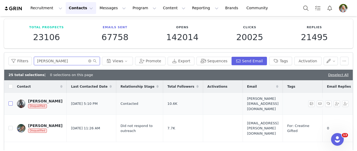
type input "kayla speer"
click at [11, 104] on input "checkbox" at bounding box center [10, 104] width 4 height 4
checkbox input "true"
click at [53, 63] on input "kayla speer" at bounding box center [67, 61] width 66 height 8
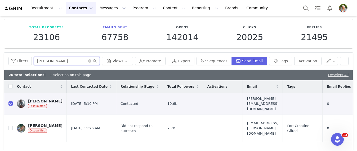
click at [53, 63] on input "kayla speer" at bounding box center [67, 61] width 66 height 8
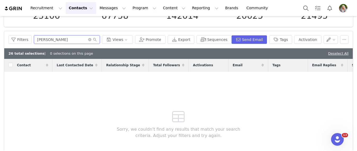
scroll to position [49, 0]
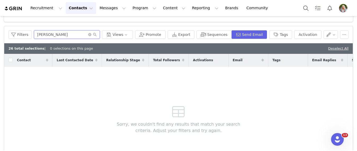
type input "jenna"
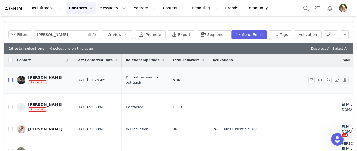
click at [11, 81] on input "checkbox" at bounding box center [10, 80] width 4 height 4
checkbox input "true"
click at [58, 35] on input "jenna" at bounding box center [67, 34] width 66 height 8
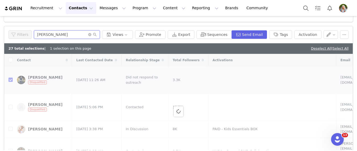
type input "britt f"
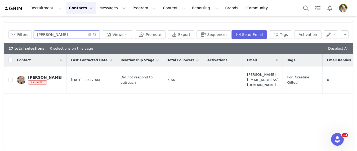
checkbox input "false"
type input "britt f"
click at [11, 78] on label at bounding box center [10, 80] width 4 height 6
click at [11, 78] on input "checkbox" at bounding box center [10, 80] width 4 height 4
checkbox input "true"
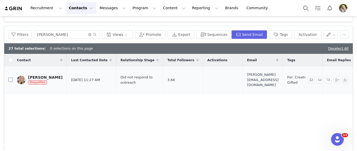
checkbox input "true"
click at [55, 33] on input "britt f" at bounding box center [67, 34] width 66 height 8
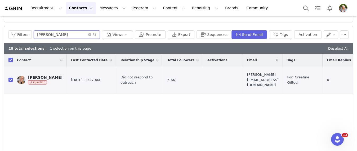
type input "pilar"
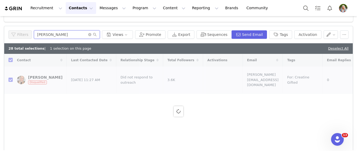
checkbox input "false"
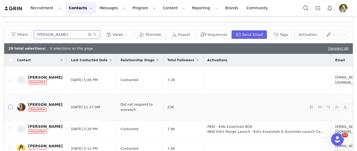
type input "pilar"
click at [12, 105] on input "checkbox" at bounding box center [10, 107] width 4 height 4
checkbox input "true"
click at [51, 35] on input "pilar" at bounding box center [67, 34] width 66 height 8
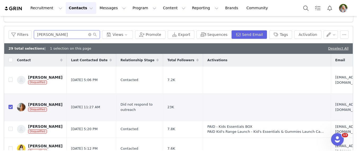
click at [51, 35] on input "pilar" at bounding box center [67, 34] width 66 height 8
type input "bria"
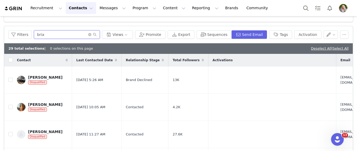
checkbox input "false"
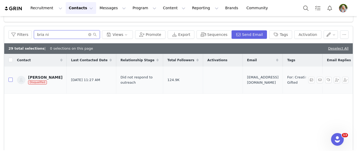
type input "bria ni"
click at [11, 80] on input "checkbox" at bounding box center [10, 80] width 4 height 4
checkbox input "true"
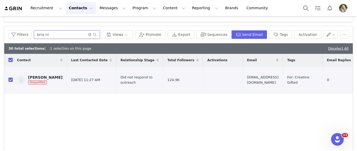
click at [58, 36] on input "bria ni" at bounding box center [67, 34] width 66 height 8
type input "ashton"
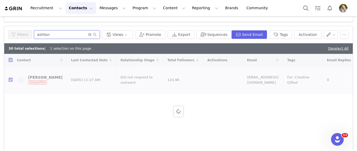
checkbox input "false"
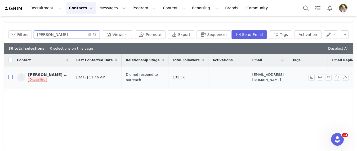
type input "ashton von"
click at [10, 77] on input "checkbox" at bounding box center [10, 77] width 4 height 4
checkbox input "true"
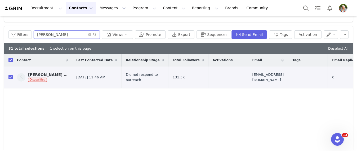
click at [61, 35] on input "ashton von" at bounding box center [67, 34] width 66 height 8
type input "hailey"
checkbox input "false"
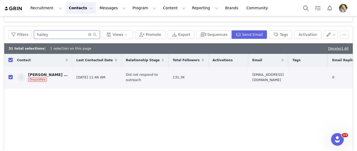
checkbox input "false"
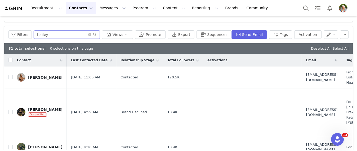
type input "hailey"
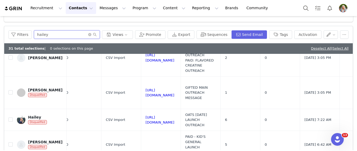
scroll to position [142, 320]
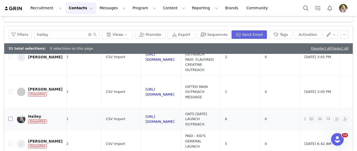
click at [11, 117] on input "checkbox" at bounding box center [10, 119] width 4 height 4
checkbox input "true"
click at [49, 36] on input "hailey" at bounding box center [67, 34] width 66 height 8
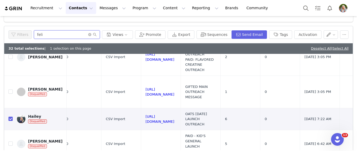
scroll to position [0, 0]
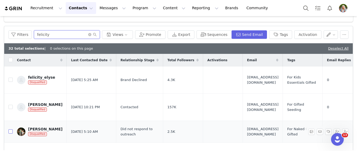
type input "felicity"
click at [12, 130] on input "checkbox" at bounding box center [10, 132] width 4 height 4
checkbox input "true"
click at [54, 36] on input "felicity" at bounding box center [67, 34] width 66 height 8
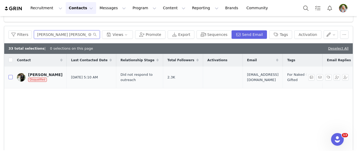
type input "mary jo"
click at [11, 78] on input "checkbox" at bounding box center [10, 77] width 4 height 4
checkbox input "true"
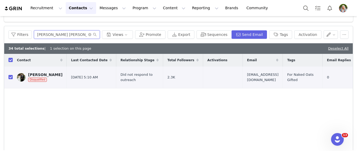
click at [53, 37] on input "mary jo" at bounding box center [67, 34] width 66 height 8
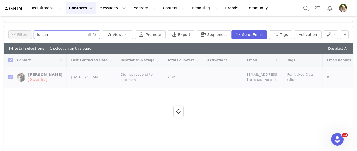
type input "luisana"
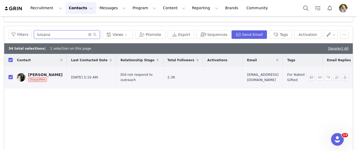
checkbox input "false"
type input "luisana"
click at [10, 78] on input "checkbox" at bounding box center [10, 77] width 4 height 4
checkbox input "true"
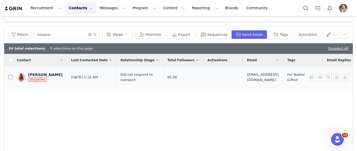
checkbox input "true"
click at [51, 37] on input "luisana" at bounding box center [67, 34] width 66 height 8
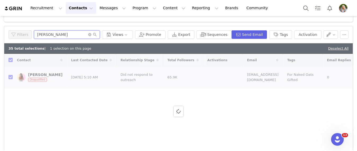
type input "monica v"
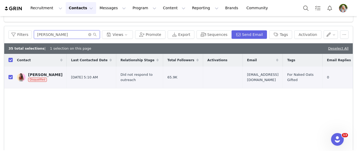
checkbox input "false"
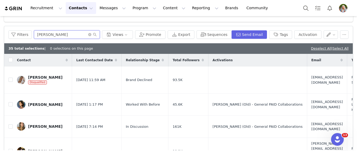
type input "monica"
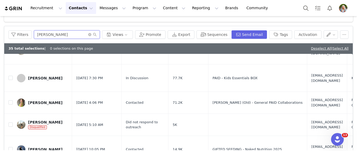
scroll to position [221, 0]
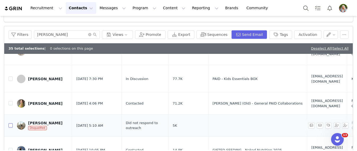
click at [10, 124] on input "checkbox" at bounding box center [10, 126] width 4 height 4
checkbox input "true"
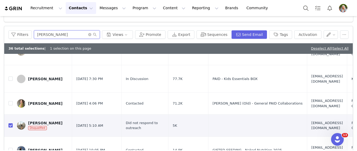
click at [65, 35] on input "monica" at bounding box center [67, 34] width 66 height 8
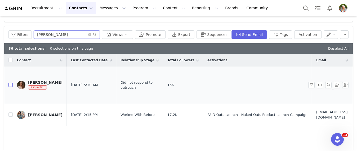
type input "julia w"
click at [12, 83] on input "checkbox" at bounding box center [10, 85] width 4 height 4
checkbox input "true"
click at [56, 34] on input "julia w" at bounding box center [67, 34] width 66 height 8
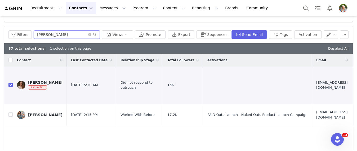
click at [56, 34] on input "julia w" at bounding box center [67, 34] width 66 height 8
type input "c"
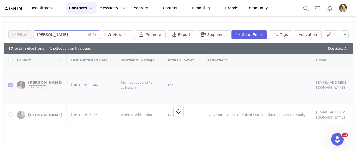
type input "shana"
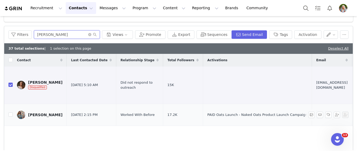
checkbox input "false"
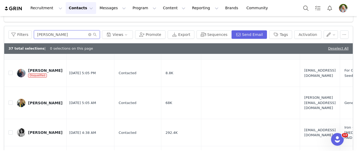
scroll to position [107, 2]
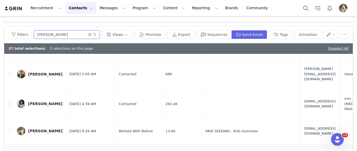
type input "shana"
checkbox input "true"
click at [41, 37] on input "shana" at bounding box center [67, 34] width 66 height 8
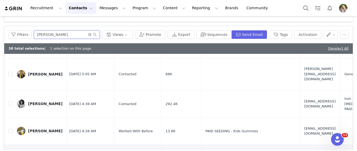
click at [41, 37] on input "shana" at bounding box center [67, 34] width 66 height 8
type input "hannah"
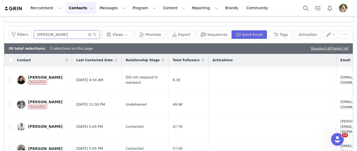
checkbox input "false"
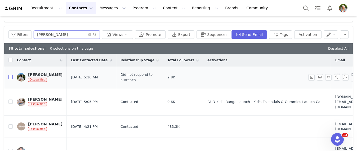
type input "hannah p"
click at [10, 76] on input "checkbox" at bounding box center [10, 77] width 4 height 4
checkbox input "true"
click at [57, 36] on input "hannah p" at bounding box center [67, 34] width 66 height 8
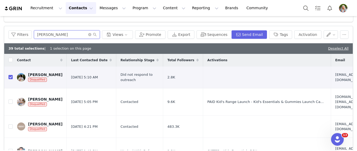
click at [57, 36] on input "hannah p" at bounding box center [67, 34] width 66 height 8
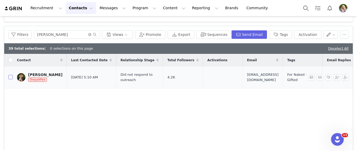
click at [10, 79] on input "checkbox" at bounding box center [10, 77] width 4 height 4
click at [56, 36] on input "paige mc" at bounding box center [67, 34] width 66 height 8
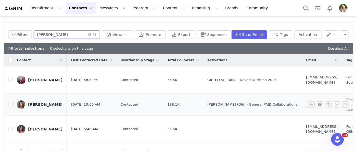
scroll to position [13, 0]
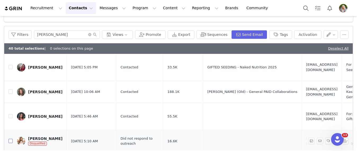
click at [11, 139] on input "checkbox" at bounding box center [10, 141] width 4 height 4
click at [52, 35] on input "michelle g" at bounding box center [67, 34] width 66 height 8
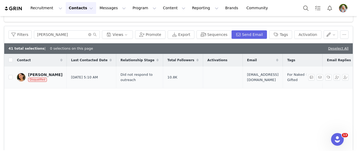
click at [13, 78] on td "Eunice Park Disqualified" at bounding box center [40, 78] width 54 height 22
click at [12, 76] on input "checkbox" at bounding box center [10, 77] width 4 height 4
click at [67, 33] on input "eunice park" at bounding box center [67, 34] width 66 height 8
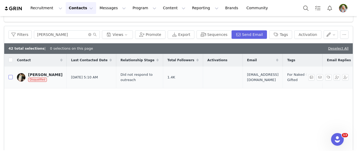
click at [10, 78] on input "checkbox" at bounding box center [10, 77] width 4 height 4
click at [74, 34] on input "megan quist" at bounding box center [67, 34] width 66 height 8
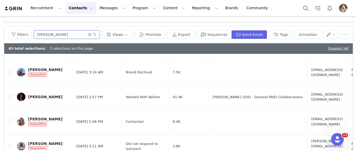
scroll to position [75, 0]
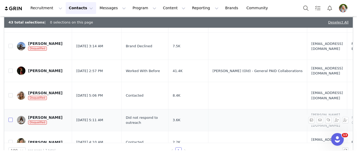
click at [11, 118] on input "checkbox" at bounding box center [10, 120] width 4 height 4
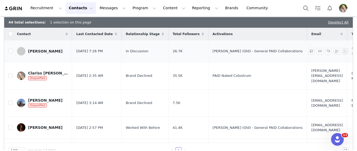
scroll to position [0, 0]
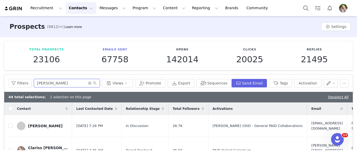
click at [53, 86] on input "clarissa" at bounding box center [67, 83] width 66 height 8
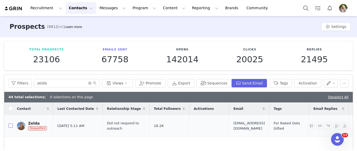
click at [10, 125] on input "checkbox" at bounding box center [10, 126] width 4 height 4
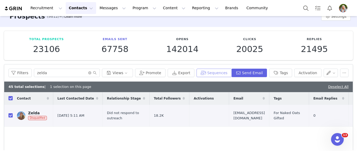
click at [219, 75] on button "Sequences" at bounding box center [213, 73] width 35 height 8
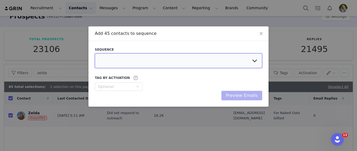
click at [184, 58] on select at bounding box center [178, 60] width 167 height 15
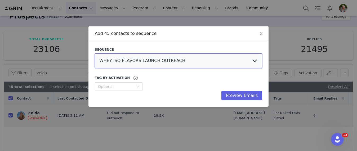
click at [208, 59] on select "WHEY ISO FLAVORS LAUNCH OUTREACH NAKED COLOSTRUM LAUNCH OUTREACH ENERGY FLAVORS…" at bounding box center [178, 60] width 167 height 15
click at [254, 62] on select "WHEY ISO FLAVORS LAUNCH OUTREACH NAKED COLOSTRUM LAUNCH OUTREACH ENERGY FLAVORS…" at bounding box center [178, 60] width 167 height 15
click at [95, 53] on select "WHEY ISO FLAVORS LAUNCH OUTREACH NAKED COLOSTRUM LAUNCH OUTREACH ENERGY FLAVORS…" at bounding box center [178, 60] width 167 height 15
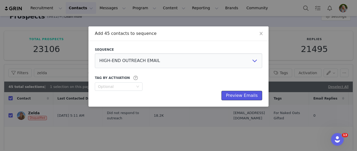
click at [233, 95] on button "Preview Emails" at bounding box center [241, 96] width 41 height 10
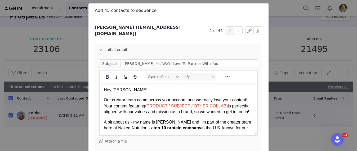
scroll to position [33, 0]
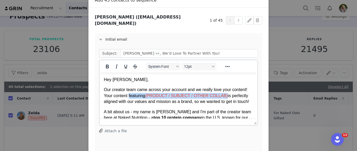
drag, startPoint x: 227, startPoint y: 97, endPoint x: 129, endPoint y: 96, distance: 97.7
click at [129, 96] on p "Our creator team came across your account and we really love your content! Your…" at bounding box center [178, 96] width 149 height 18
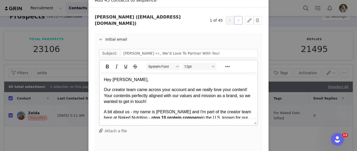
click at [236, 19] on button "button" at bounding box center [238, 20] width 8 height 8
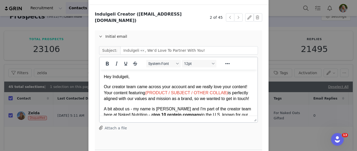
scroll to position [36, 0]
drag, startPoint x: 227, startPoint y: 94, endPoint x: 129, endPoint y: 94, distance: 98.7
click at [129, 94] on p "Our creator team came across your account and we really love your content! Your…" at bounding box center [178, 93] width 149 height 18
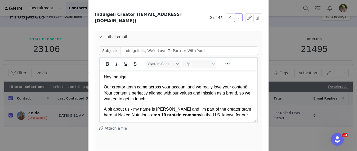
click at [239, 16] on button "button" at bounding box center [238, 17] width 8 height 8
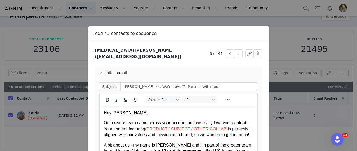
scroll to position [0, 0]
drag, startPoint x: 227, startPoint y: 129, endPoint x: 129, endPoint y: 129, distance: 98.5
click at [129, 129] on p "Our creator team came across your account and we really love your content! Your…" at bounding box center [178, 129] width 149 height 18
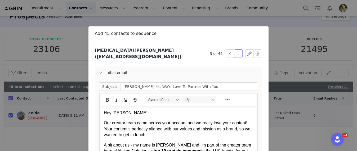
click at [239, 49] on button "button" at bounding box center [238, 53] width 8 height 8
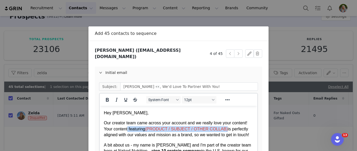
drag, startPoint x: 227, startPoint y: 130, endPoint x: 128, endPoint y: 127, distance: 99.3
click at [128, 127] on p "Our creator team came across your account and we really love your content! Your…" at bounding box center [178, 129] width 149 height 18
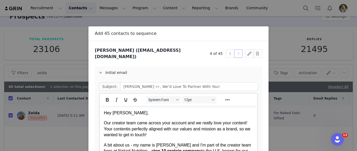
click at [239, 51] on button "button" at bounding box center [238, 53] width 8 height 8
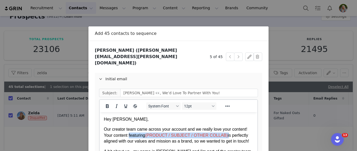
drag, startPoint x: 228, startPoint y: 136, endPoint x: 129, endPoint y: 137, distance: 98.5
click at [129, 137] on p "Our creator team came across your account and we really love your content! Your…" at bounding box center [178, 136] width 149 height 18
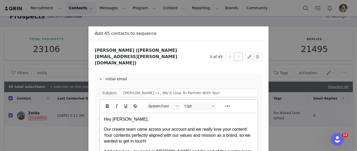
click at [239, 53] on button "button" at bounding box center [238, 57] width 8 height 8
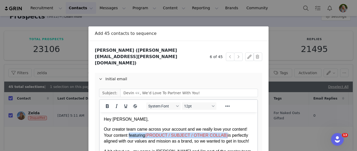
drag, startPoint x: 227, startPoint y: 136, endPoint x: 129, endPoint y: 135, distance: 97.7
click at [129, 135] on p "Our creator team came across your account and we really love your content! Your…" at bounding box center [178, 136] width 149 height 18
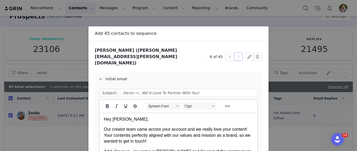
click at [236, 54] on button "button" at bounding box center [238, 57] width 8 height 8
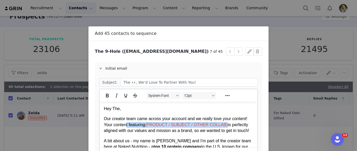
drag, startPoint x: 227, startPoint y: 125, endPoint x: 127, endPoint y: 125, distance: 99.8
click at [127, 125] on p "Our creator team came across your account and we really love your content! Your…" at bounding box center [178, 125] width 149 height 18
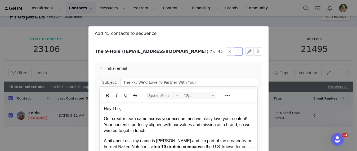
click at [239, 52] on button "button" at bounding box center [238, 51] width 8 height 8
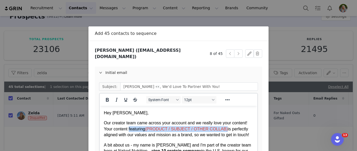
drag, startPoint x: 227, startPoint y: 130, endPoint x: 129, endPoint y: 129, distance: 98.2
click at [129, 129] on p "Our creator team came across your account and we really love your content! Your…" at bounding box center [178, 129] width 149 height 18
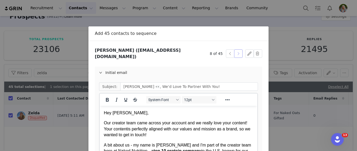
click at [239, 49] on button "button" at bounding box center [238, 53] width 8 height 8
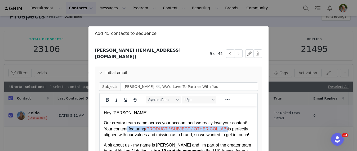
drag, startPoint x: 227, startPoint y: 129, endPoint x: 128, endPoint y: 130, distance: 99.3
click at [128, 130] on p "Our creator team came across your account and we really love your content! Your…" at bounding box center [178, 129] width 149 height 18
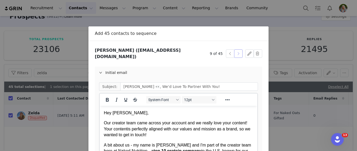
click at [239, 53] on button "button" at bounding box center [238, 53] width 8 height 8
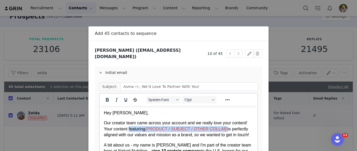
drag, startPoint x: 227, startPoint y: 130, endPoint x: 130, endPoint y: 129, distance: 96.9
click at [130, 129] on p "Our creator team came across your account and we really love your content! Your…" at bounding box center [178, 129] width 149 height 18
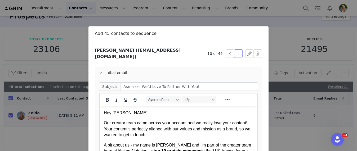
click at [239, 51] on button "button" at bounding box center [238, 53] width 8 height 8
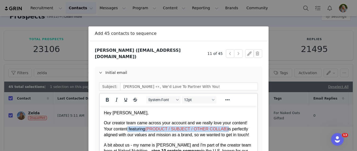
drag, startPoint x: 228, startPoint y: 130, endPoint x: 129, endPoint y: 128, distance: 99.5
click at [129, 128] on p "Our creator team came across your account and we really love your content! Your…" at bounding box center [178, 129] width 149 height 18
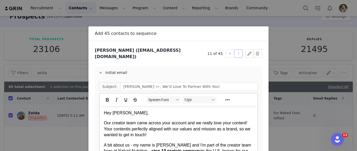
click at [234, 53] on button "button" at bounding box center [238, 53] width 8 height 8
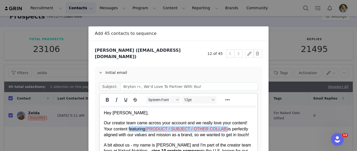
drag, startPoint x: 227, startPoint y: 130, endPoint x: 129, endPoint y: 132, distance: 97.9
click at [129, 132] on p "Our creator team came across your account and we really love your content! Your…" at bounding box center [178, 129] width 149 height 18
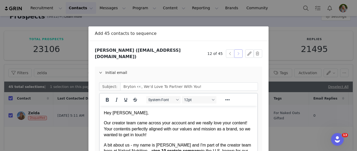
click at [239, 54] on button "button" at bounding box center [238, 53] width 8 height 8
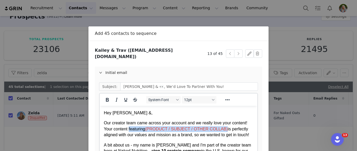
drag, startPoint x: 227, startPoint y: 130, endPoint x: 129, endPoint y: 130, distance: 97.7
click at [129, 130] on p "Our creator team came across your account and we really love your content! Your…" at bounding box center [178, 129] width 149 height 18
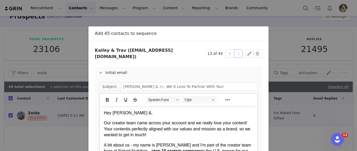
click at [238, 52] on button "button" at bounding box center [238, 53] width 8 height 8
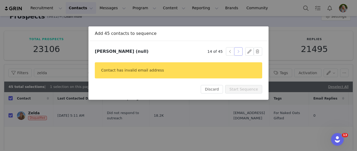
click at [237, 53] on button "button" at bounding box center [238, 51] width 8 height 8
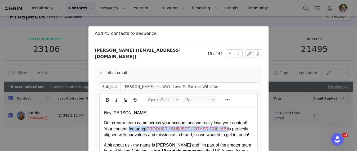
drag, startPoint x: 227, startPoint y: 130, endPoint x: 130, endPoint y: 128, distance: 97.2
click at [130, 128] on p "Our creator team came across your account and we really love your content! Your…" at bounding box center [178, 129] width 149 height 18
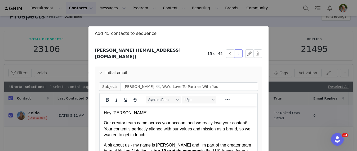
click at [236, 52] on button "button" at bounding box center [238, 53] width 8 height 8
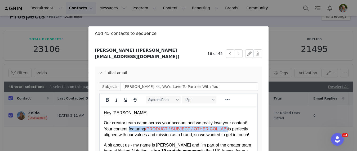
drag, startPoint x: 227, startPoint y: 130, endPoint x: 130, endPoint y: 131, distance: 97.1
click at [130, 131] on p "Our creator team came across your account and we really love your content! Your…" at bounding box center [178, 129] width 149 height 18
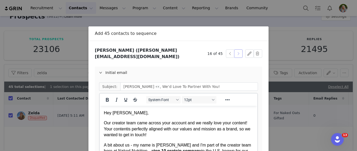
click at [238, 52] on button "button" at bounding box center [238, 53] width 8 height 8
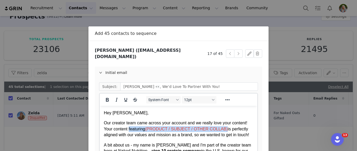
drag, startPoint x: 227, startPoint y: 129, endPoint x: 129, endPoint y: 131, distance: 97.7
click at [129, 131] on p "Our creator team came across your account and we really love your content! Your…" at bounding box center [178, 129] width 149 height 18
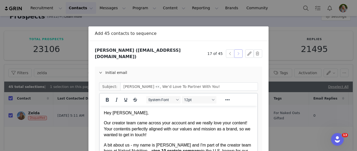
click at [239, 53] on button "button" at bounding box center [238, 53] width 8 height 8
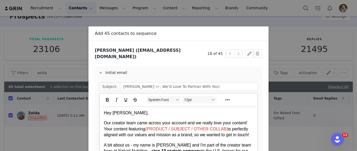
scroll to position [15, 0]
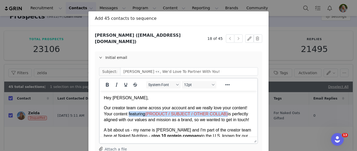
drag, startPoint x: 227, startPoint y: 114, endPoint x: 129, endPoint y: 113, distance: 98.2
click at [129, 113] on p "Our creator team came across your account and we really love your content! Your…" at bounding box center [178, 114] width 149 height 18
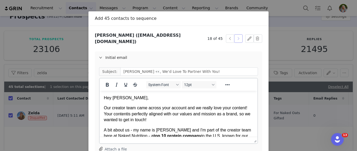
click at [240, 37] on button "button" at bounding box center [238, 38] width 8 height 8
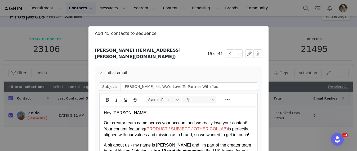
scroll to position [0, 0]
drag, startPoint x: 228, startPoint y: 130, endPoint x: 129, endPoint y: 129, distance: 98.2
click at [129, 129] on p "Our creator team came across your account and we really love your content! Your…" at bounding box center [178, 129] width 149 height 18
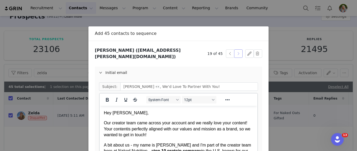
click at [238, 51] on button "button" at bounding box center [238, 53] width 8 height 8
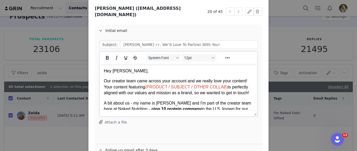
scroll to position [46, 0]
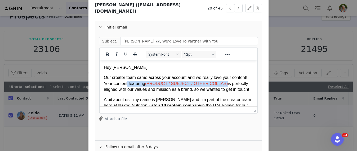
drag, startPoint x: 227, startPoint y: 84, endPoint x: 129, endPoint y: 82, distance: 98.8
click at [129, 82] on p "Our creator team came across your account and we really love your content! Your…" at bounding box center [178, 84] width 149 height 18
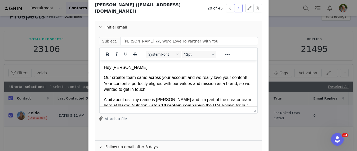
click at [240, 6] on button "button" at bounding box center [238, 8] width 8 height 8
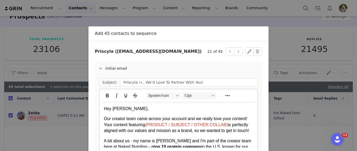
scroll to position [0, 0]
drag, startPoint x: 228, startPoint y: 124, endPoint x: 129, endPoint y: 126, distance: 99.3
click at [129, 126] on p "Our creator team came across your account and we really love your content! Your…" at bounding box center [178, 125] width 149 height 18
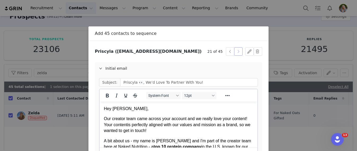
click at [238, 51] on button "button" at bounding box center [238, 51] width 8 height 8
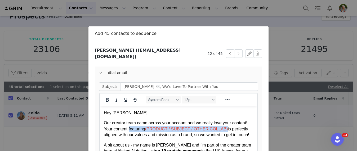
drag, startPoint x: 227, startPoint y: 130, endPoint x: 129, endPoint y: 131, distance: 98.2
click at [129, 131] on p "Our creator team came across your account and we really love your content! Your…" at bounding box center [178, 129] width 149 height 18
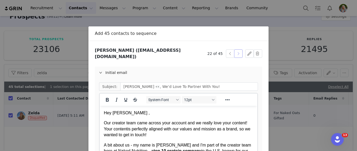
click at [236, 53] on button "button" at bounding box center [238, 53] width 8 height 8
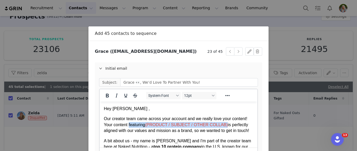
drag, startPoint x: 227, startPoint y: 125, endPoint x: 129, endPoint y: 126, distance: 97.9
click at [129, 126] on p "Our creator team came across your account and we really love your content! Your…" at bounding box center [178, 125] width 149 height 18
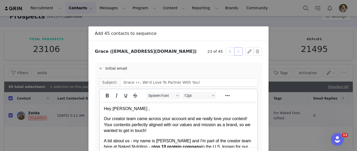
click at [237, 55] on button "button" at bounding box center [238, 51] width 8 height 8
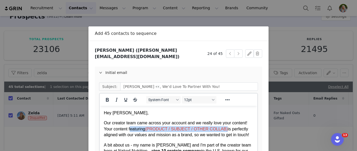
drag, startPoint x: 227, startPoint y: 130, endPoint x: 130, endPoint y: 131, distance: 97.1
click at [130, 131] on p "Our creator team came across your account and we really love your content! Your…" at bounding box center [178, 129] width 149 height 18
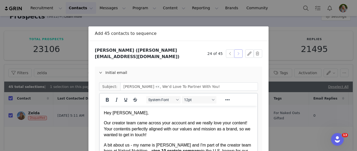
click at [241, 54] on button "button" at bounding box center [238, 53] width 8 height 8
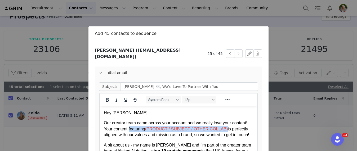
drag, startPoint x: 227, startPoint y: 129, endPoint x: 129, endPoint y: 128, distance: 97.2
click at [129, 128] on p "Our creator team came across your account and we really love your content! Your…" at bounding box center [178, 129] width 149 height 18
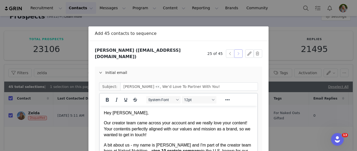
click at [235, 53] on button "button" at bounding box center [238, 53] width 8 height 8
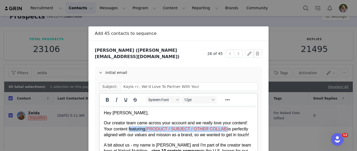
drag, startPoint x: 228, startPoint y: 131, endPoint x: 130, endPoint y: 129, distance: 97.7
click at [130, 129] on p "Our creator team came across your account and we really love your content! Your…" at bounding box center [178, 129] width 149 height 18
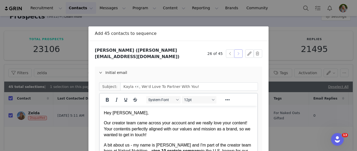
click at [240, 52] on button "button" at bounding box center [238, 53] width 8 height 8
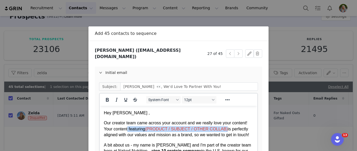
drag, startPoint x: 228, startPoint y: 130, endPoint x: 128, endPoint y: 129, distance: 99.5
click at [128, 129] on p "Our creator team came across your account and we really love your content! Your…" at bounding box center [178, 129] width 149 height 18
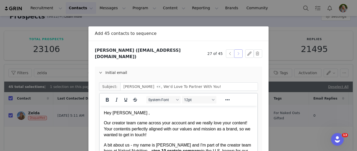
click at [238, 52] on button "button" at bounding box center [238, 53] width 8 height 8
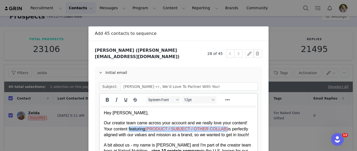
drag, startPoint x: 227, startPoint y: 130, endPoint x: 129, endPoint y: 130, distance: 98.2
click at [129, 130] on p "Our creator team came across your account and we really love your content! Your…" at bounding box center [178, 129] width 149 height 18
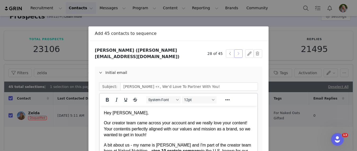
click at [237, 54] on button "button" at bounding box center [238, 53] width 8 height 8
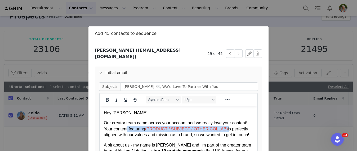
drag, startPoint x: 228, startPoint y: 130, endPoint x: 128, endPoint y: 128, distance: 100.1
click at [128, 128] on p "Our creator team came across your account and we really love your content! Your…" at bounding box center [178, 129] width 149 height 18
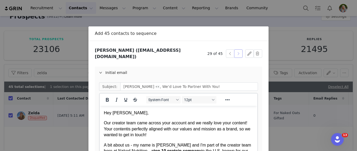
click at [239, 53] on button "button" at bounding box center [238, 53] width 8 height 8
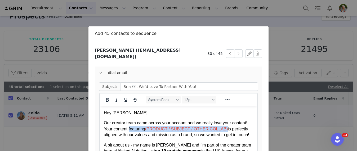
drag, startPoint x: 228, startPoint y: 130, endPoint x: 130, endPoint y: 129, distance: 97.9
click at [130, 129] on p "Our creator team came across your account and we really love your content! Your…" at bounding box center [178, 129] width 149 height 18
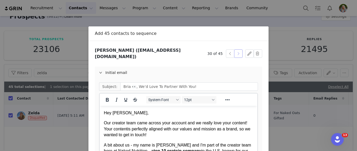
click at [239, 49] on button "button" at bounding box center [238, 53] width 8 height 8
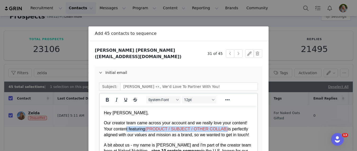
drag, startPoint x: 228, startPoint y: 128, endPoint x: 127, endPoint y: 129, distance: 100.3
click at [127, 129] on p "Our creator team came across your account and we really love your content! Your…" at bounding box center [178, 129] width 149 height 18
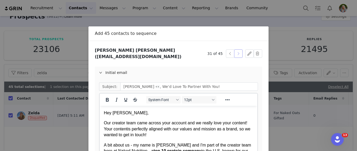
click at [238, 51] on button "button" at bounding box center [238, 53] width 8 height 8
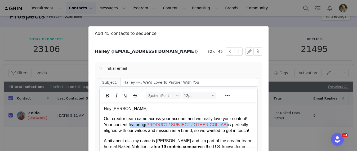
drag, startPoint x: 227, startPoint y: 126, endPoint x: 130, endPoint y: 123, distance: 96.6
click at [130, 123] on p "Our creator team came across your account and we really love your content! Your…" at bounding box center [178, 125] width 149 height 18
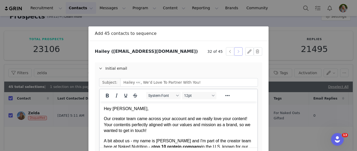
click at [241, 52] on button "button" at bounding box center [238, 51] width 8 height 8
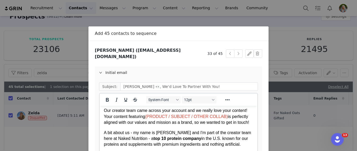
scroll to position [13, 0]
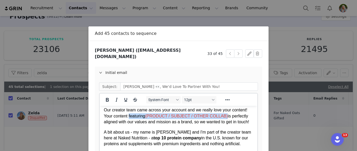
drag, startPoint x: 227, startPoint y: 115, endPoint x: 129, endPoint y: 118, distance: 97.7
click at [129, 118] on p "Our creator team came across your account and we really love your content! Your…" at bounding box center [178, 116] width 149 height 18
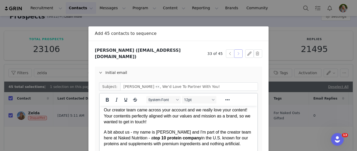
click at [240, 49] on button "button" at bounding box center [238, 53] width 8 height 8
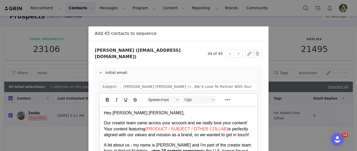
scroll to position [6, 0]
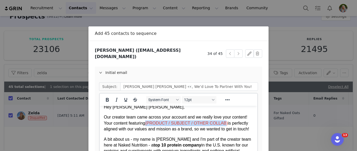
drag, startPoint x: 226, startPoint y: 124, endPoint x: 148, endPoint y: 124, distance: 78.3
click at [148, 124] on span "(PRODUCT / SUBJECT / OTHER COLLAB)" at bounding box center [186, 123] width 83 height 4
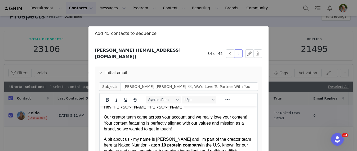
click at [238, 53] on button "button" at bounding box center [238, 53] width 8 height 8
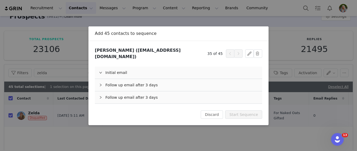
scroll to position [0, 0]
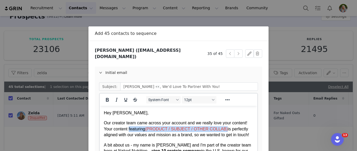
drag, startPoint x: 227, startPoint y: 130, endPoint x: 129, endPoint y: 129, distance: 97.9
click at [129, 129] on p "Our creator team came across your account and we really love your content! Your…" at bounding box center [178, 129] width 149 height 18
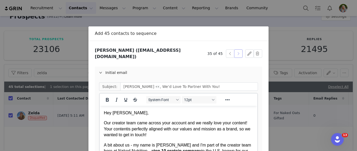
click at [238, 51] on button "button" at bounding box center [238, 53] width 8 height 8
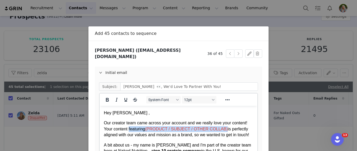
drag, startPoint x: 227, startPoint y: 129, endPoint x: 129, endPoint y: 129, distance: 97.9
click at [129, 129] on p "Our creator team came across your account and we really love your content! Your…" at bounding box center [178, 129] width 149 height 18
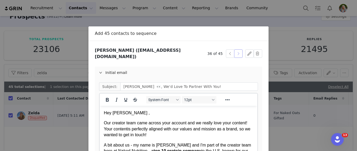
click at [238, 50] on button "button" at bounding box center [238, 53] width 8 height 8
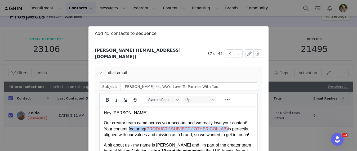
drag, startPoint x: 227, startPoint y: 130, endPoint x: 129, endPoint y: 129, distance: 97.9
click at [129, 129] on p "Our creator team came across your account and we really love your content! Your…" at bounding box center [178, 129] width 149 height 18
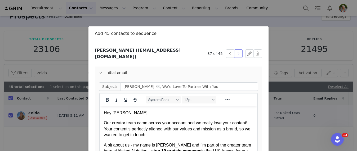
click at [240, 49] on button "button" at bounding box center [238, 53] width 8 height 8
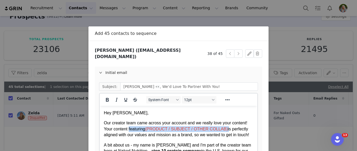
drag, startPoint x: 228, startPoint y: 129, endPoint x: 130, endPoint y: 128, distance: 98.2
click at [130, 128] on p "Our creator team came across your account and we really love your content! Your…" at bounding box center [178, 129] width 149 height 18
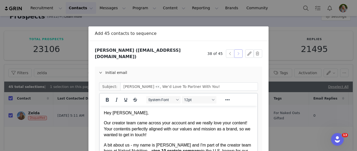
click at [238, 52] on button "button" at bounding box center [238, 53] width 8 height 8
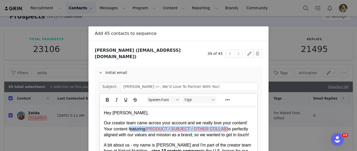
drag, startPoint x: 227, startPoint y: 130, endPoint x: 130, endPoint y: 130, distance: 96.6
click at [130, 130] on p "Our creator team came across your account and we really love your content! Your…" at bounding box center [178, 129] width 149 height 18
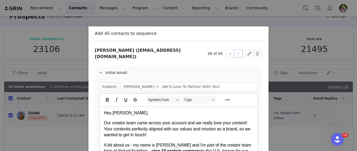
click at [238, 52] on button "button" at bounding box center [238, 53] width 8 height 8
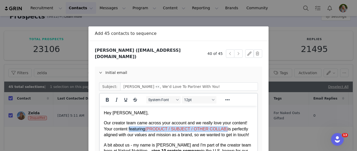
drag, startPoint x: 227, startPoint y: 129, endPoint x: 129, endPoint y: 129, distance: 98.5
click at [129, 129] on p "Our creator team came across your account and we really love your content! Your…" at bounding box center [178, 129] width 149 height 18
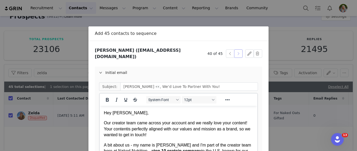
click at [239, 53] on button "button" at bounding box center [238, 53] width 8 height 8
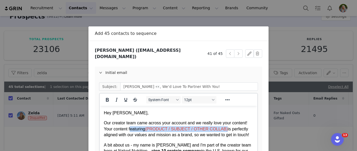
drag, startPoint x: 227, startPoint y: 129, endPoint x: 130, endPoint y: 132, distance: 96.7
click at [130, 132] on p "Our creator team came across your account and we really love your content! Your…" at bounding box center [178, 129] width 149 height 18
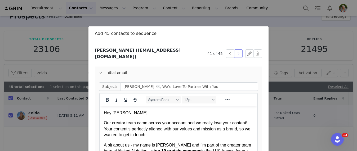
click at [238, 51] on button "button" at bounding box center [238, 53] width 8 height 8
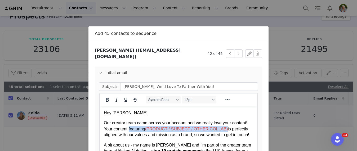
drag, startPoint x: 227, startPoint y: 128, endPoint x: 130, endPoint y: 127, distance: 97.1
click at [130, 127] on p "Our creator team came across your account and we really love your content! Your…" at bounding box center [178, 129] width 149 height 18
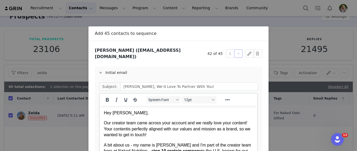
click at [240, 52] on button "button" at bounding box center [238, 53] width 8 height 8
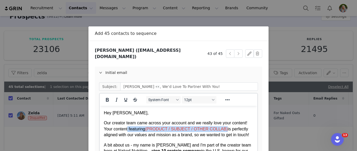
drag, startPoint x: 227, startPoint y: 128, endPoint x: 129, endPoint y: 129, distance: 98.7
click at [129, 129] on p "Our creator team came across your account and we really love your content! Your…" at bounding box center [178, 129] width 149 height 18
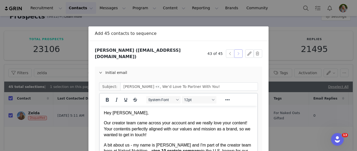
click at [240, 54] on button "button" at bounding box center [238, 53] width 8 height 8
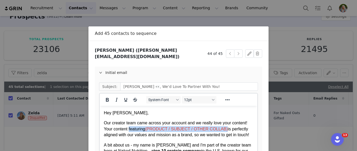
drag, startPoint x: 227, startPoint y: 130, endPoint x: 129, endPoint y: 128, distance: 98.2
click at [129, 128] on p "Our creator team came across your account and we really love your content! Your…" at bounding box center [178, 129] width 149 height 18
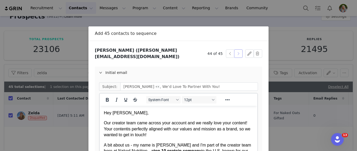
click at [238, 51] on button "button" at bounding box center [238, 53] width 8 height 8
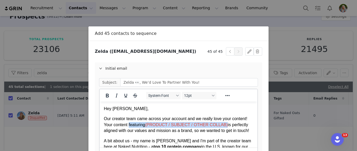
drag, startPoint x: 227, startPoint y: 126, endPoint x: 130, endPoint y: 126, distance: 96.6
click at [130, 126] on p "Our creator team came across your account and we really love your content! Your…" at bounding box center [178, 125] width 149 height 18
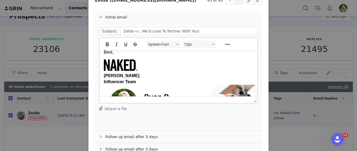
scroll to position [84, 0]
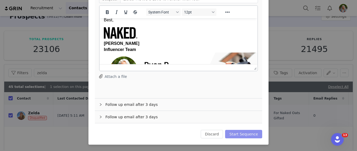
click at [241, 131] on button "Start Sequence" at bounding box center [243, 134] width 37 height 8
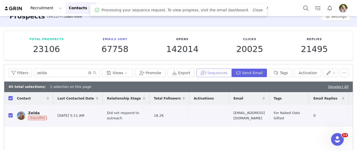
scroll to position [0, 0]
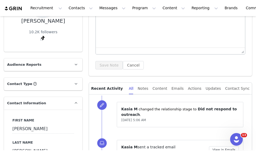
scroll to position [73, 0]
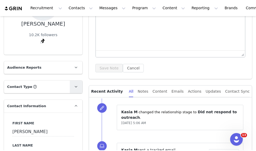
click at [77, 87] on icon at bounding box center [76, 86] width 3 height 3
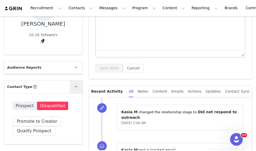
click at [77, 88] on icon at bounding box center [76, 86] width 3 height 3
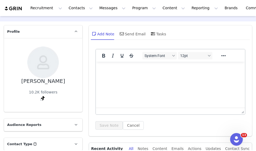
scroll to position [15, 0]
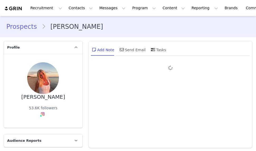
type input "+1 ([GEOGRAPHIC_DATA])"
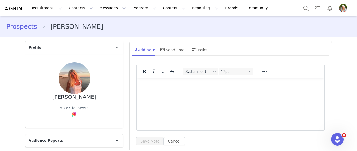
click at [18, 8] on img at bounding box center [13, 8] width 19 height 5
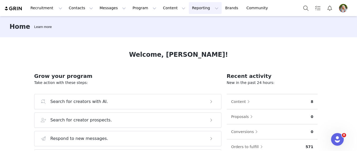
click at [190, 10] on button "Reporting Reporting" at bounding box center [205, 8] width 33 height 12
click at [192, 20] on link "Dashboard" at bounding box center [196, 24] width 42 height 10
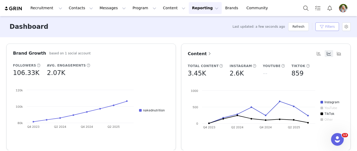
click at [256, 26] on button "Filters" at bounding box center [327, 26] width 24 height 8
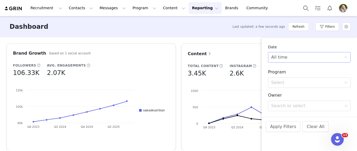
click at [256, 58] on div "All time" at bounding box center [307, 57] width 73 height 10
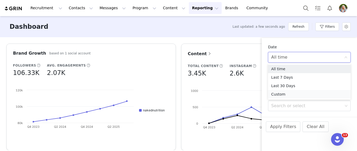
click at [256, 98] on li "Custom" at bounding box center [309, 94] width 83 height 8
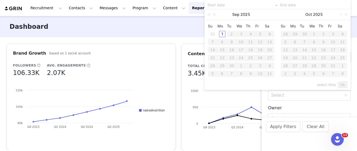
click at [214, 15] on link at bounding box center [214, 14] width 5 height 11
click at [256, 34] on div "1" at bounding box center [260, 34] width 6 height 6
type input "[DATE]"
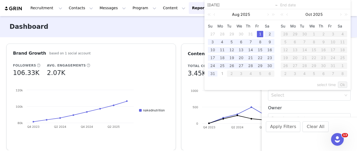
click at [222, 75] on div "1" at bounding box center [222, 74] width 6 height 6
type input "[DATE]"
click at [256, 85] on link "Ok" at bounding box center [342, 85] width 9 height 6
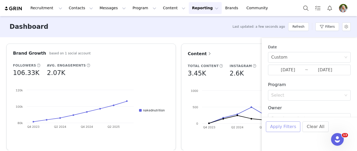
click at [256, 129] on button "Apply Filters" at bounding box center [283, 127] width 34 height 11
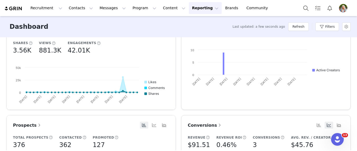
scroll to position [64, 0]
